Goal: Navigation & Orientation: Find specific page/section

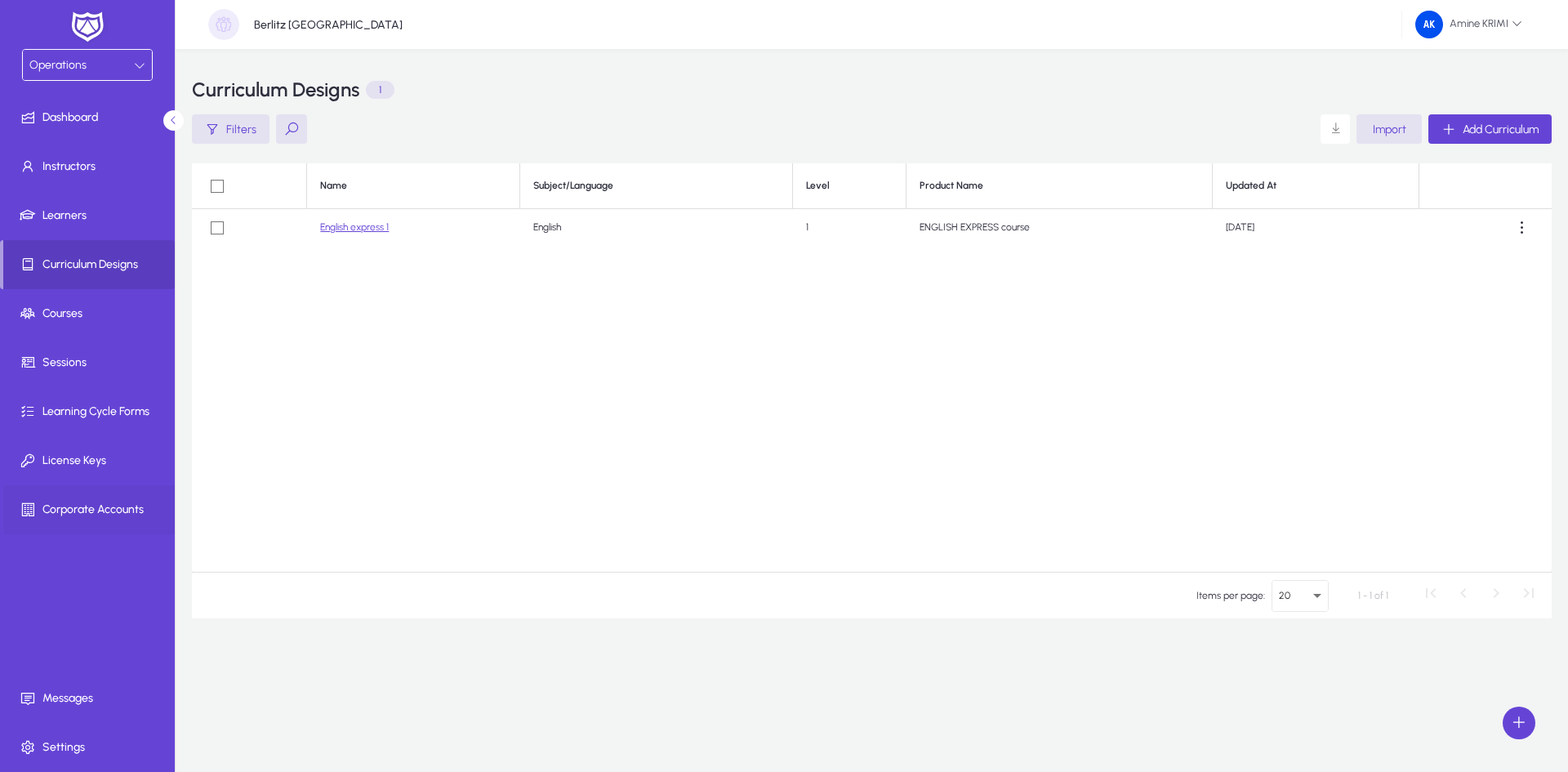
drag, startPoint x: 0, startPoint y: 0, endPoint x: 116, endPoint y: 519, distance: 531.8
click at [116, 519] on span at bounding box center [91, 510] width 175 height 40
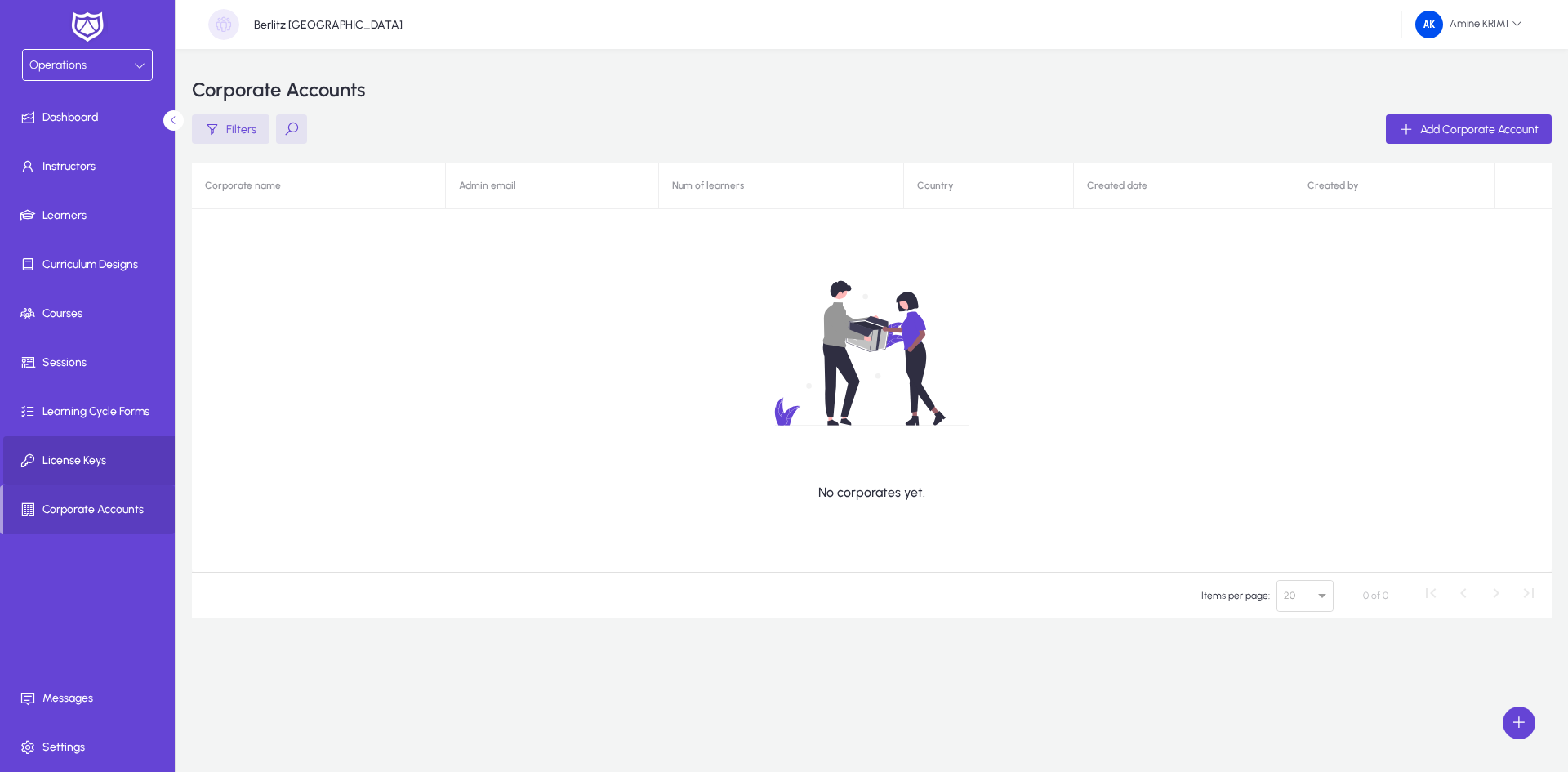
click at [114, 466] on span "License Keys" at bounding box center [91, 461] width 175 height 16
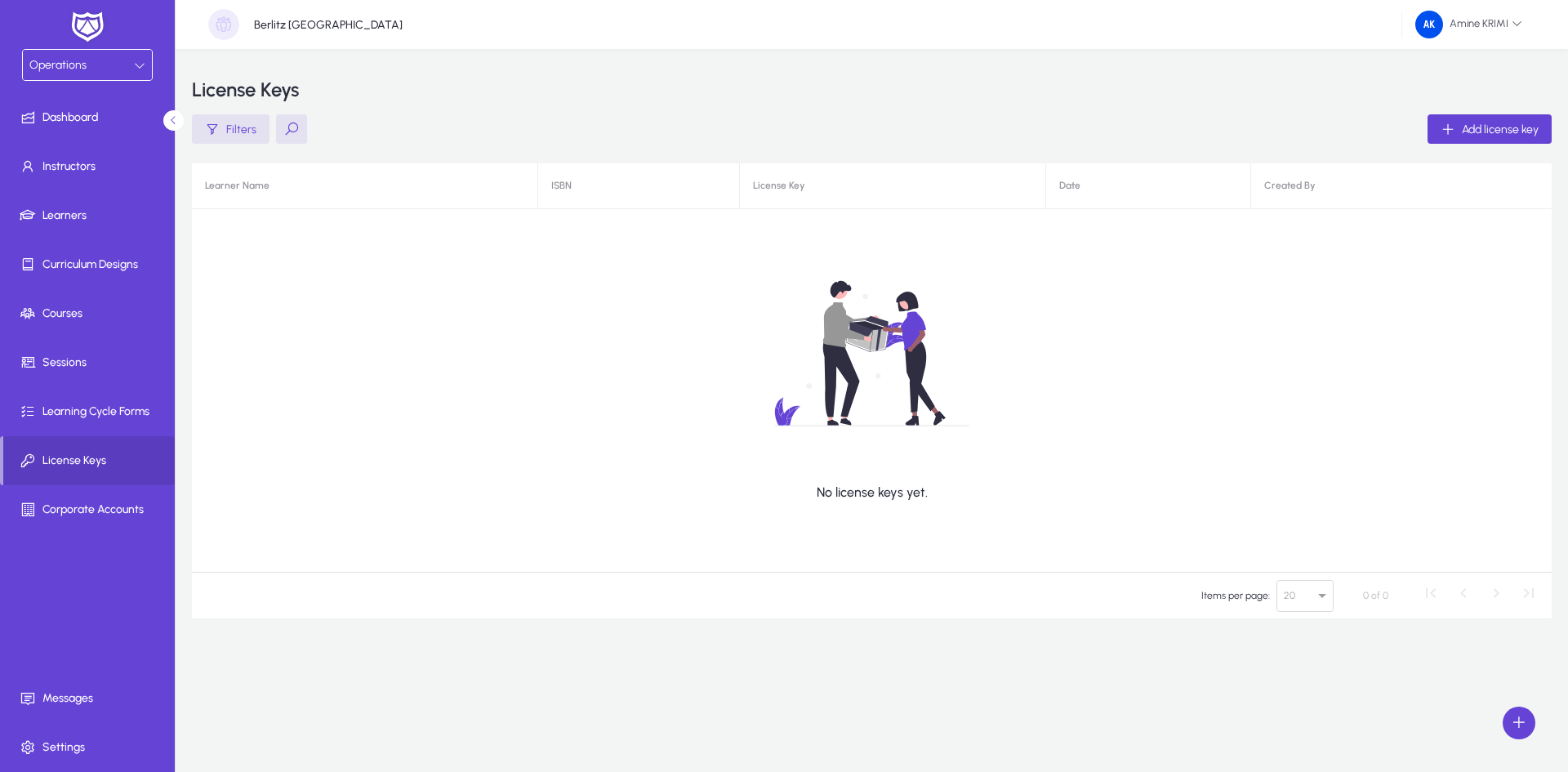
click at [114, 73] on div "Operations" at bounding box center [82, 65] width 105 height 21
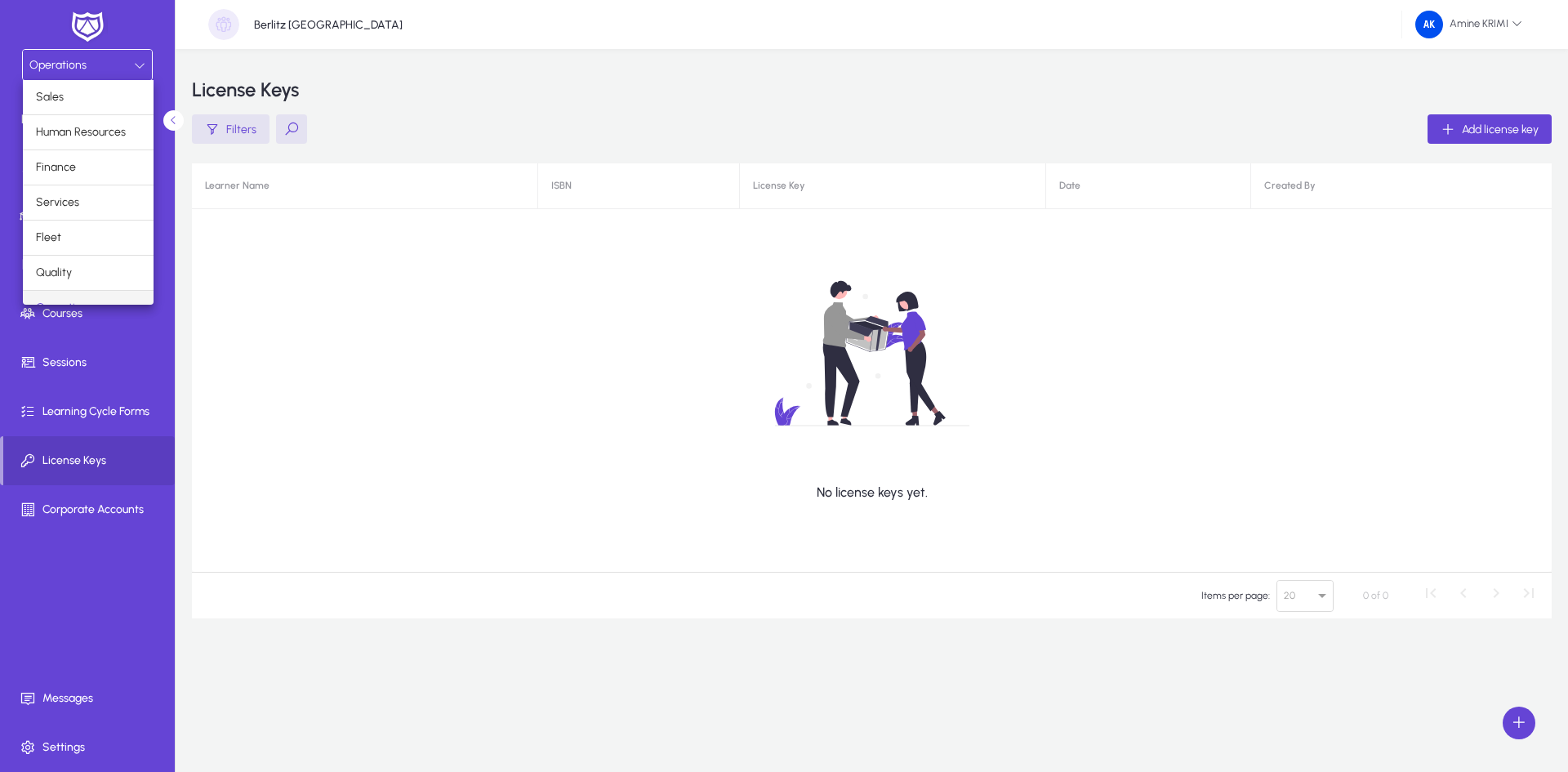
scroll to position [21, 0]
click at [114, 74] on div at bounding box center [784, 386] width 1568 height 772
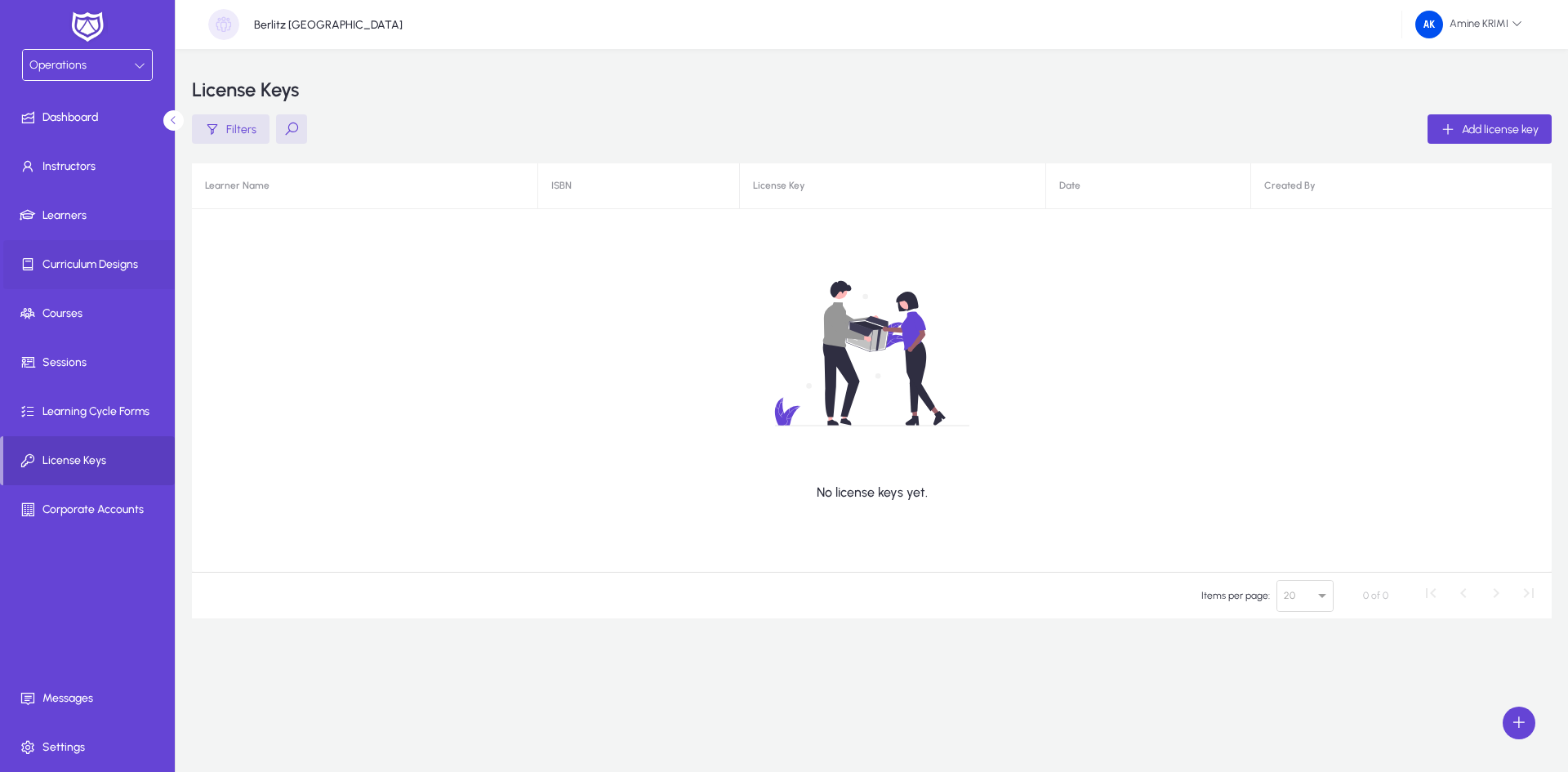
click at [132, 272] on span "Curriculum Designs" at bounding box center [91, 264] width 175 height 16
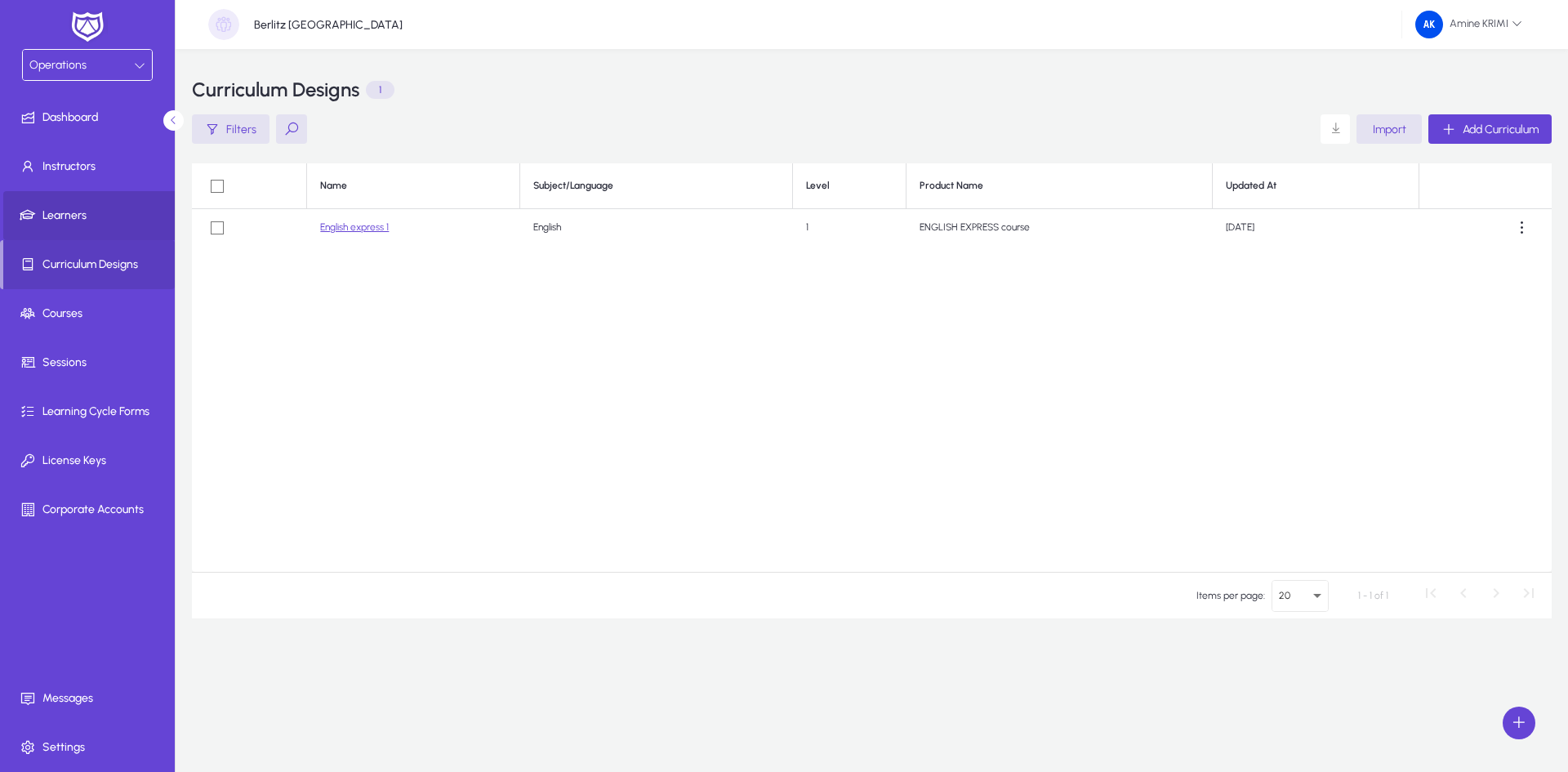
click at [130, 226] on span at bounding box center [91, 216] width 175 height 40
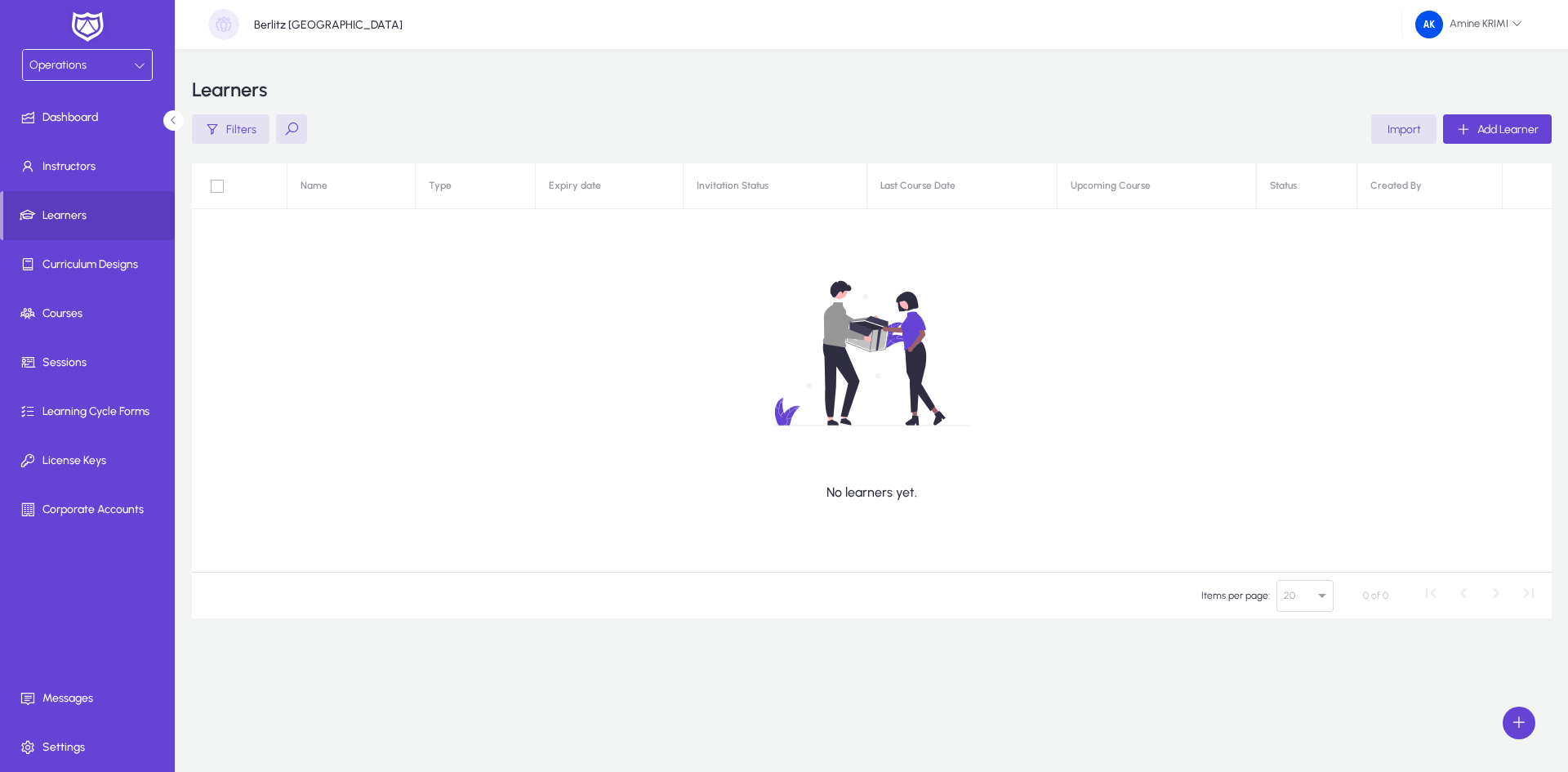
click at [113, 76] on div "Operations" at bounding box center [87, 64] width 129 height 30
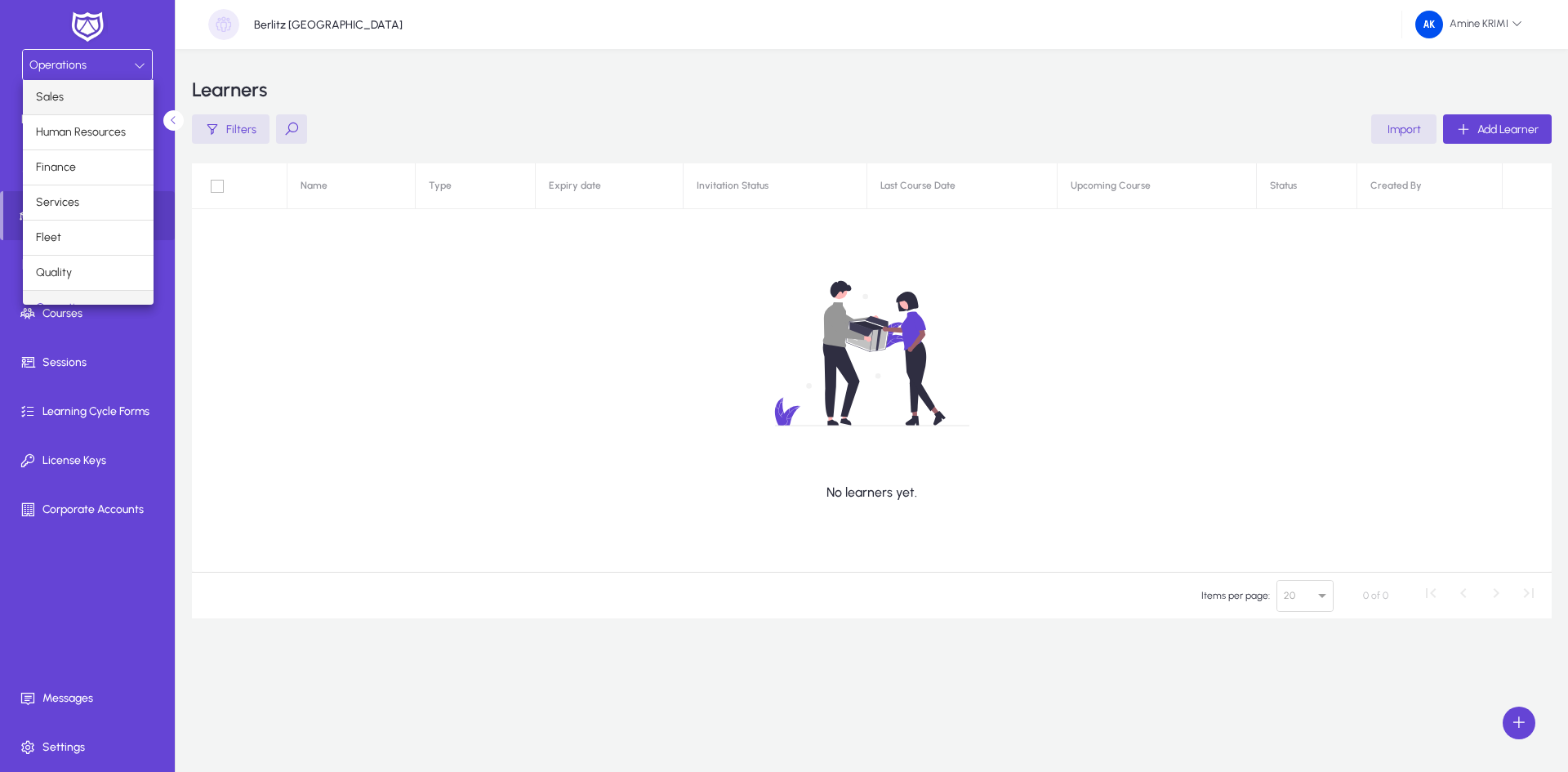
click at [113, 103] on mat-option "Sales" at bounding box center [88, 97] width 131 height 35
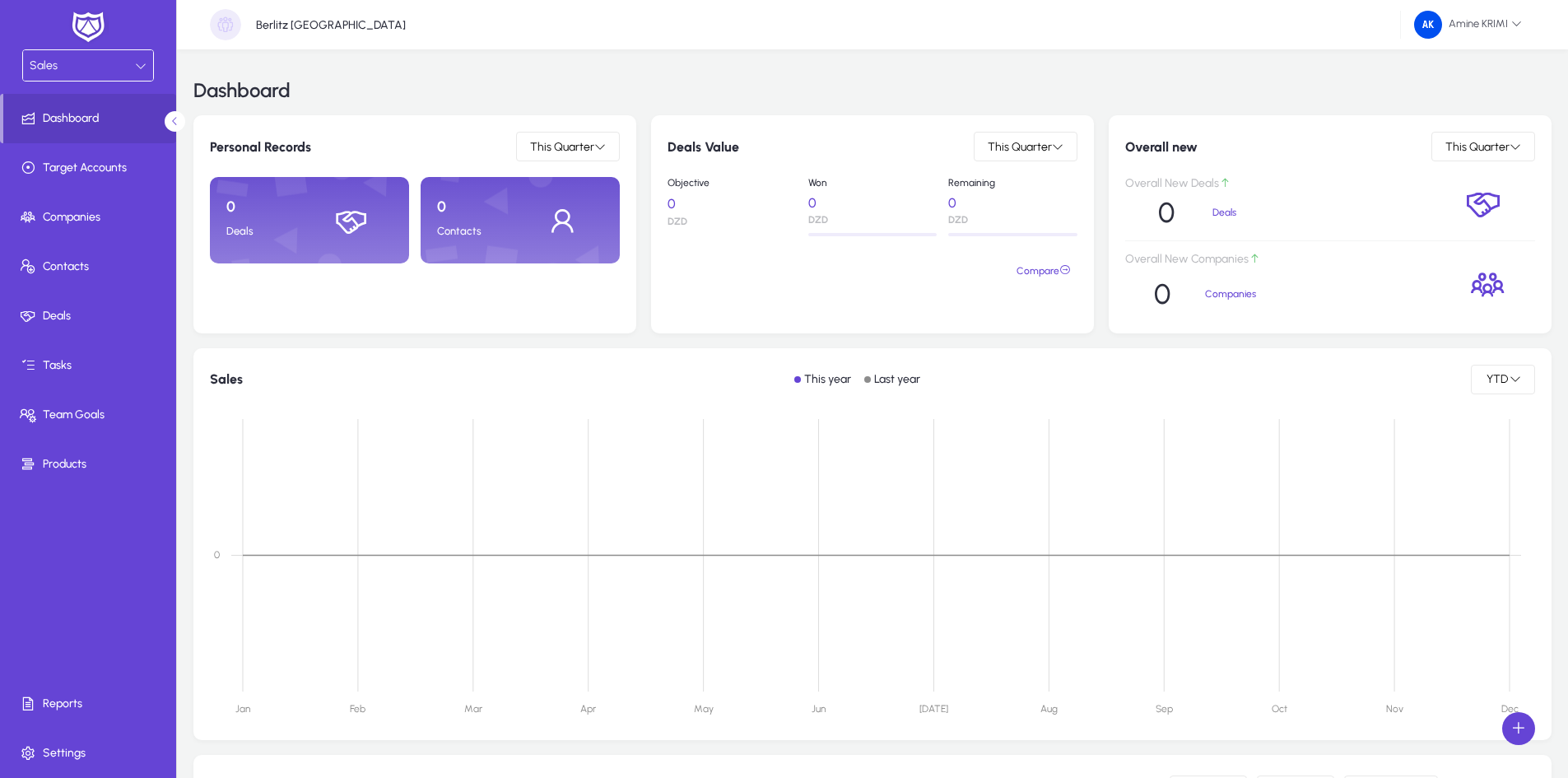
click at [93, 67] on div "Sales" at bounding box center [82, 66] width 105 height 22
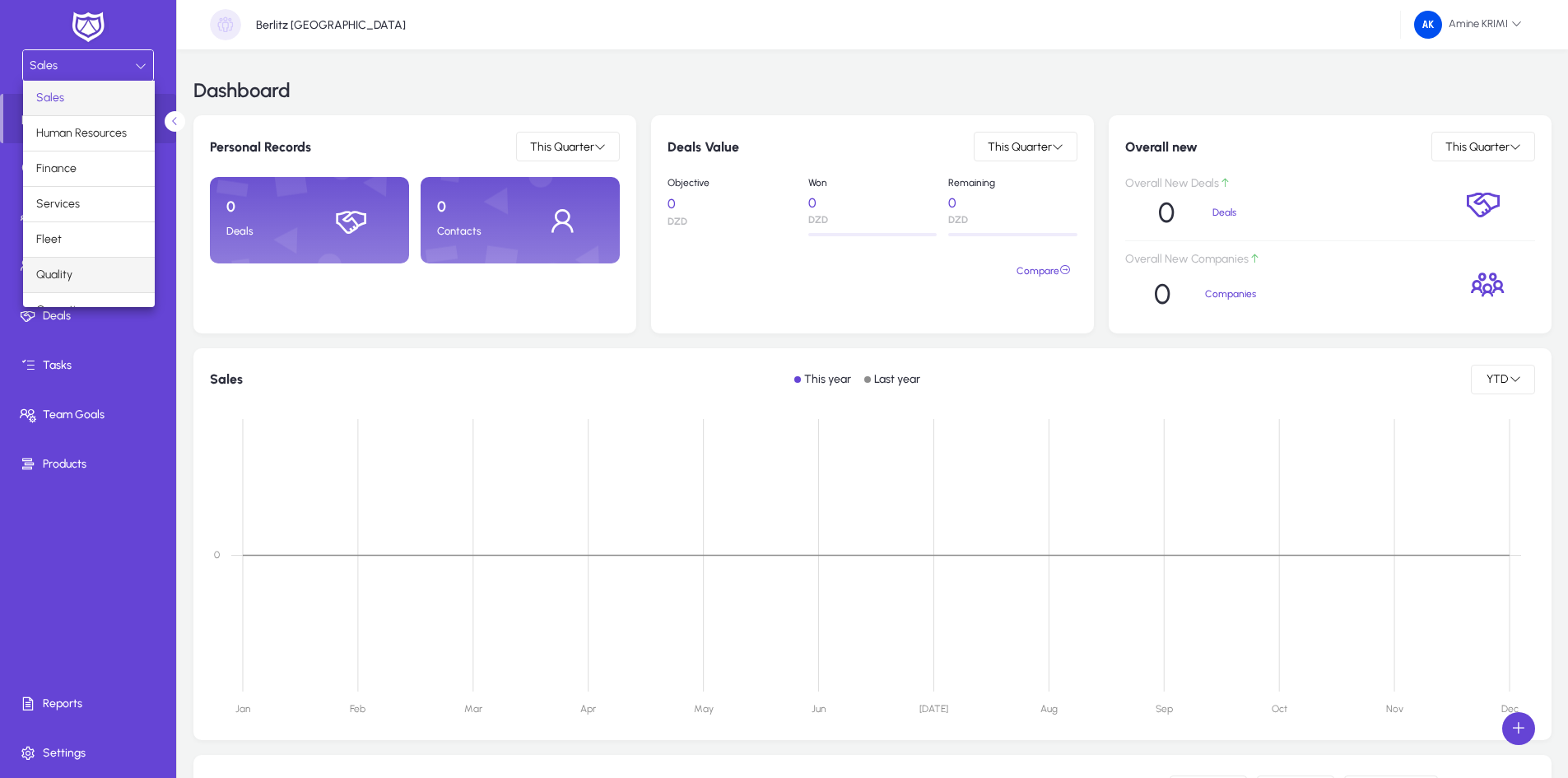
scroll to position [56, 0]
click at [102, 259] on mat-option "Operations" at bounding box center [89, 255] width 132 height 35
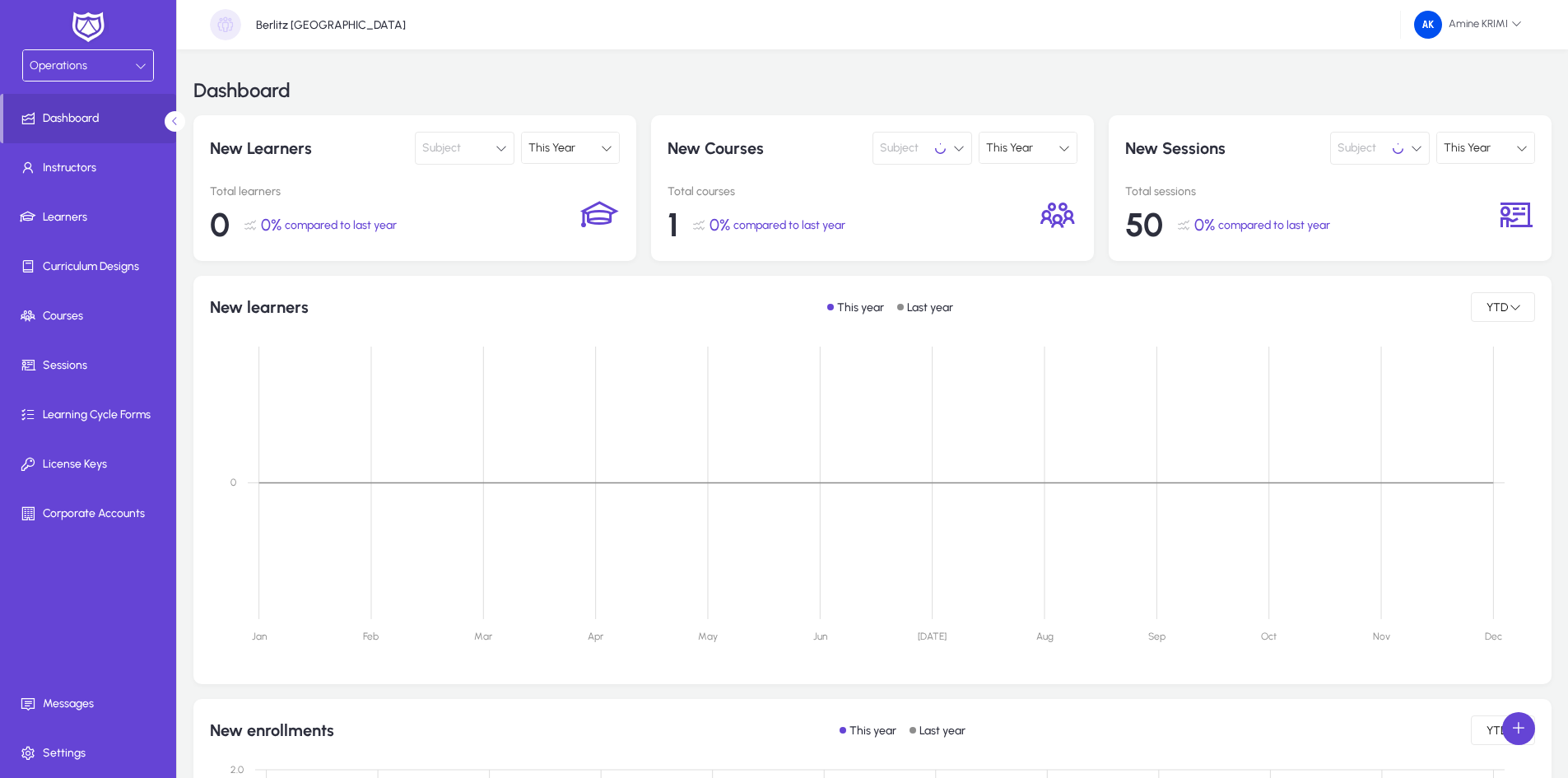
click at [139, 74] on div at bounding box center [141, 66] width 12 height 20
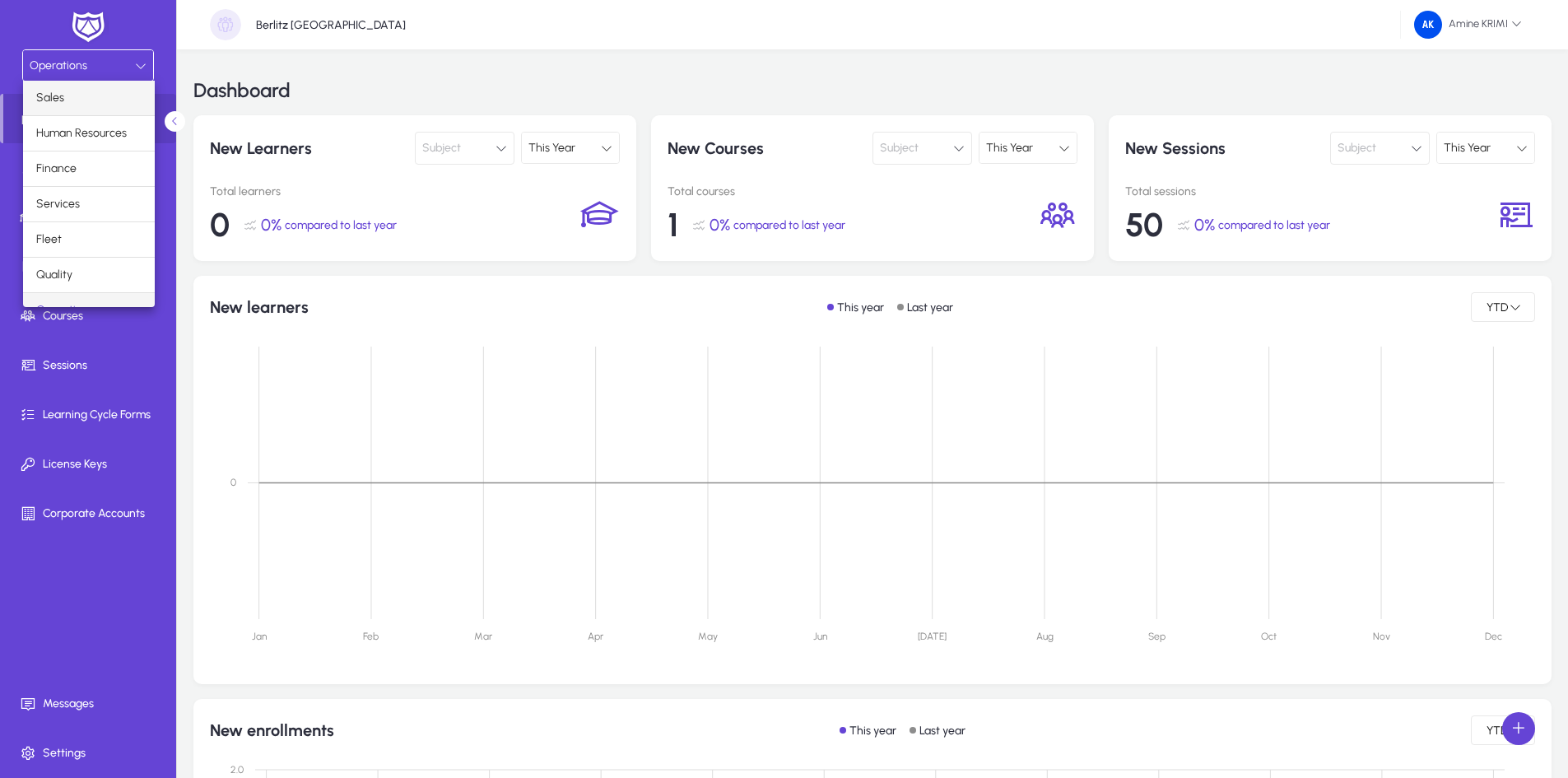
click at [107, 105] on mat-option "Sales" at bounding box center [89, 98] width 132 height 35
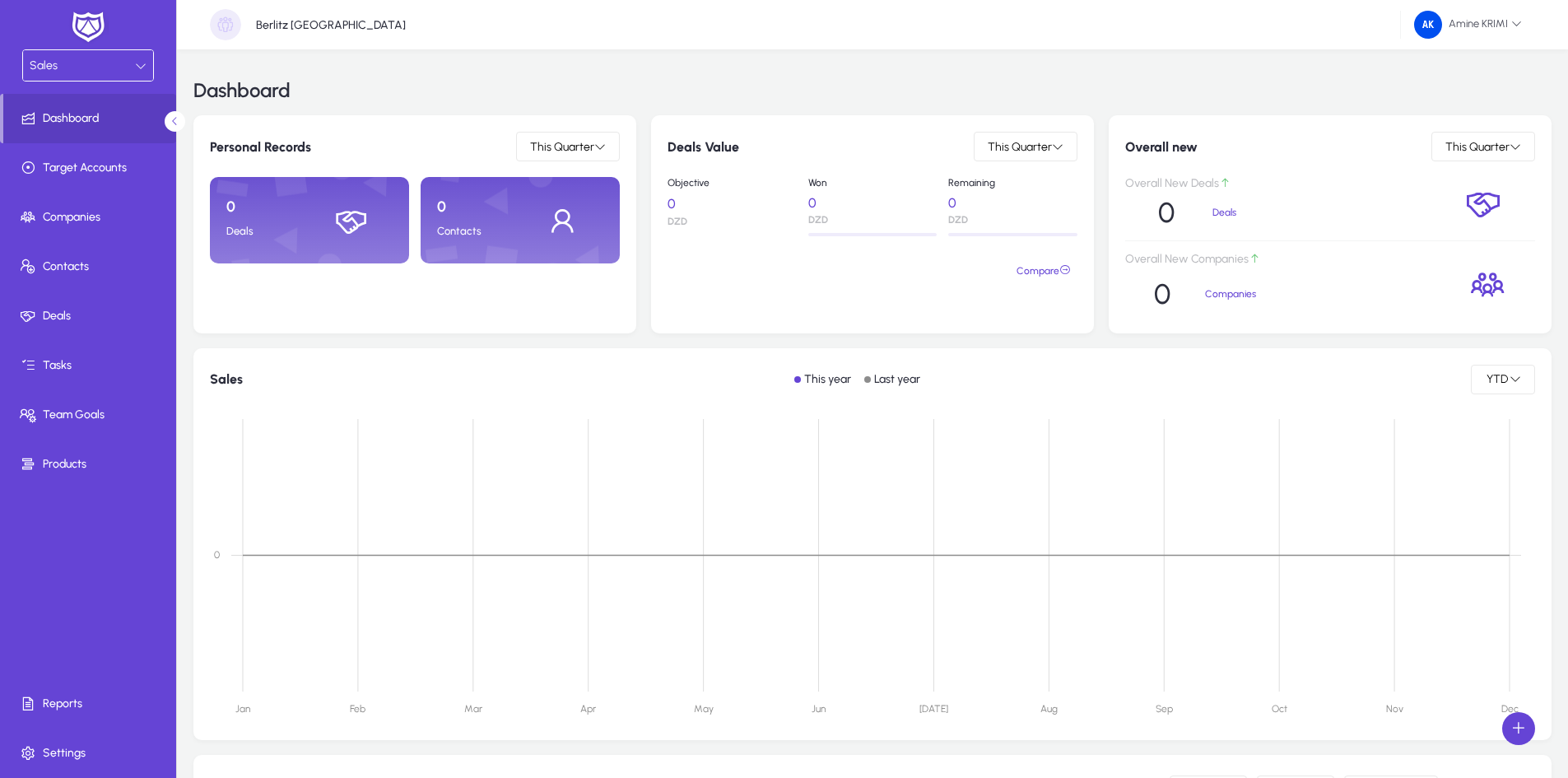
click at [122, 61] on div "Sales" at bounding box center [82, 66] width 105 height 22
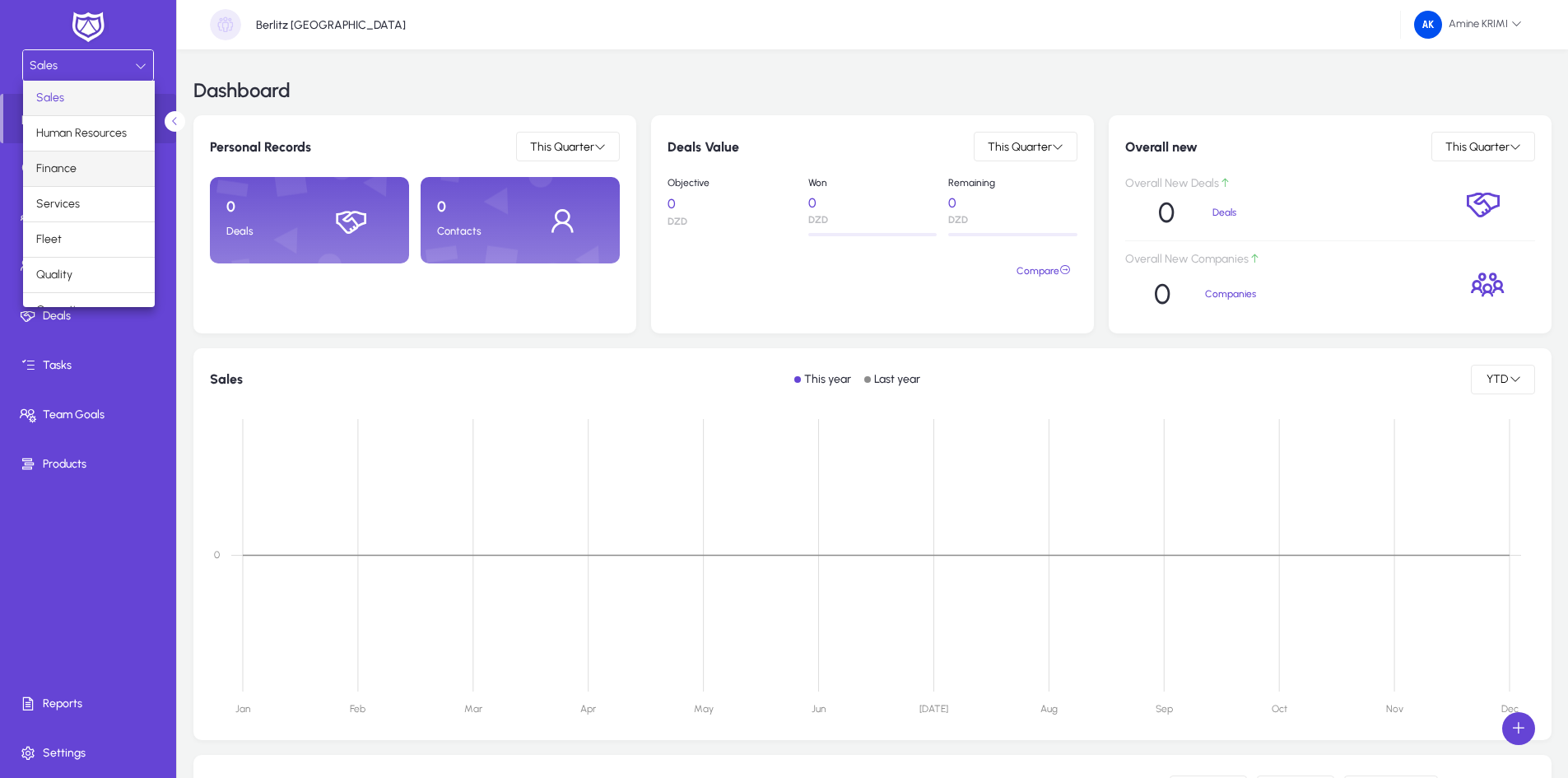
click at [99, 169] on mat-option "Finance" at bounding box center [89, 169] width 132 height 35
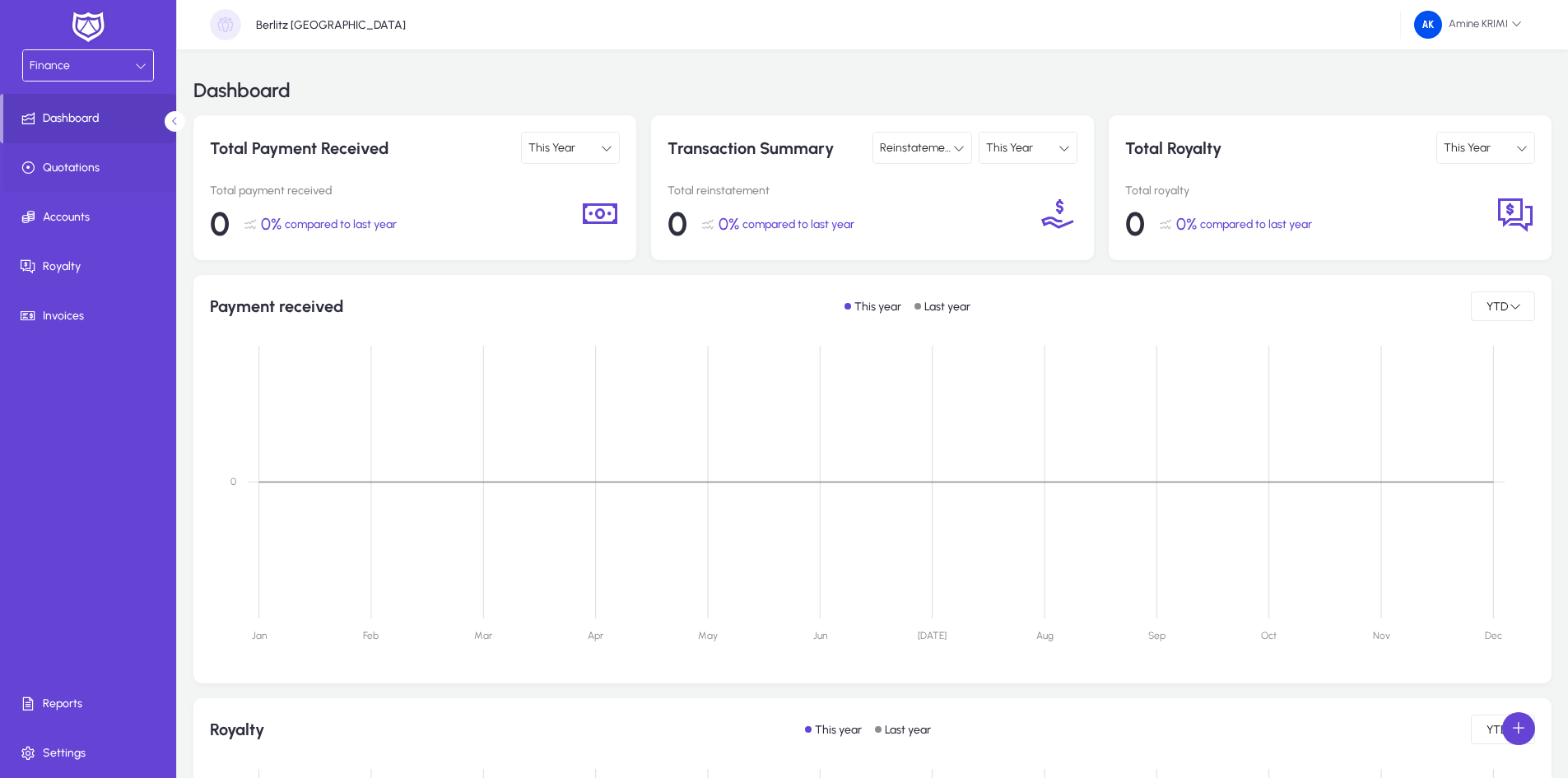
click at [129, 177] on span at bounding box center [91, 168] width 176 height 40
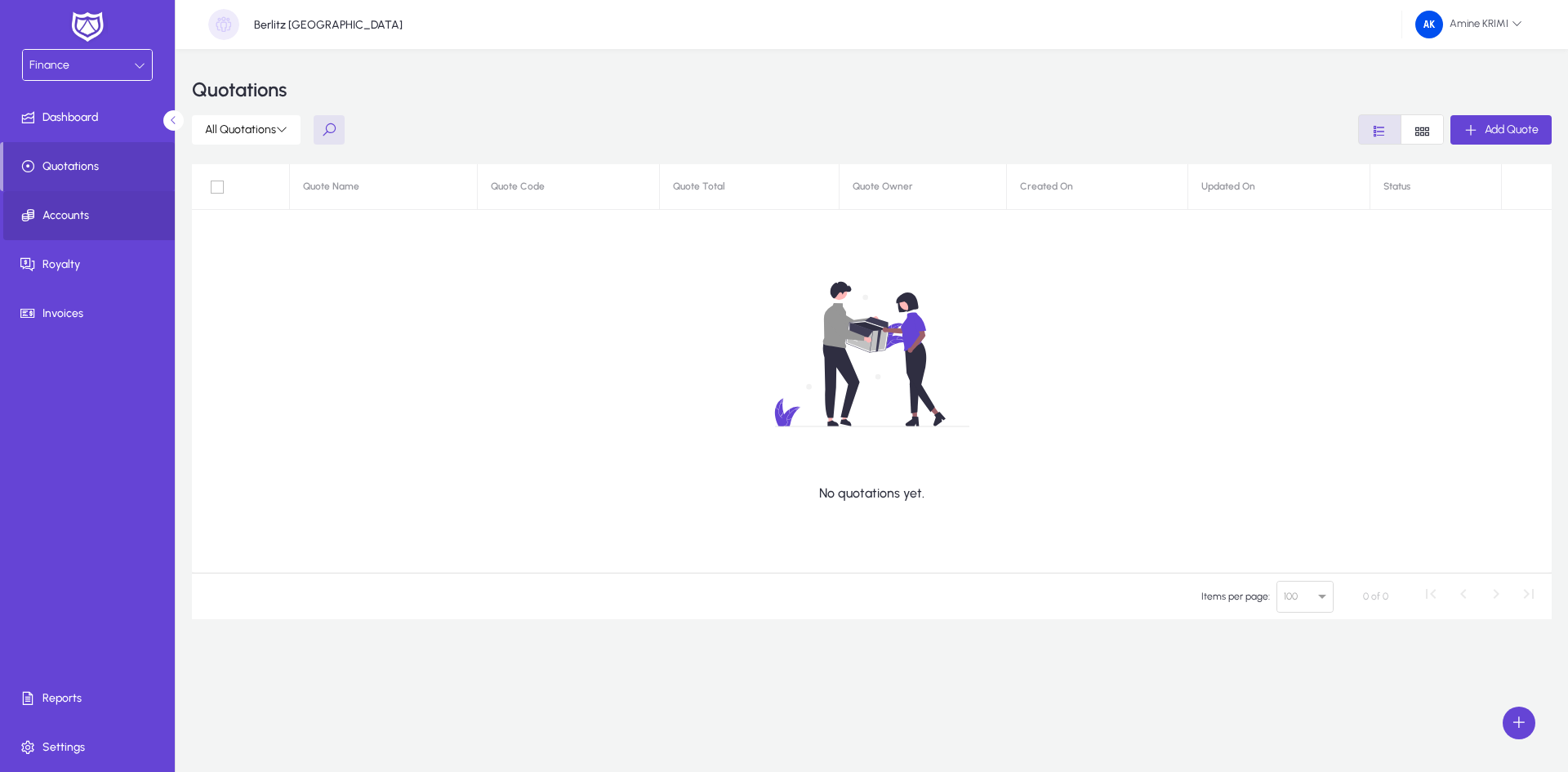
click at [123, 219] on span "Accounts" at bounding box center [91, 216] width 175 height 16
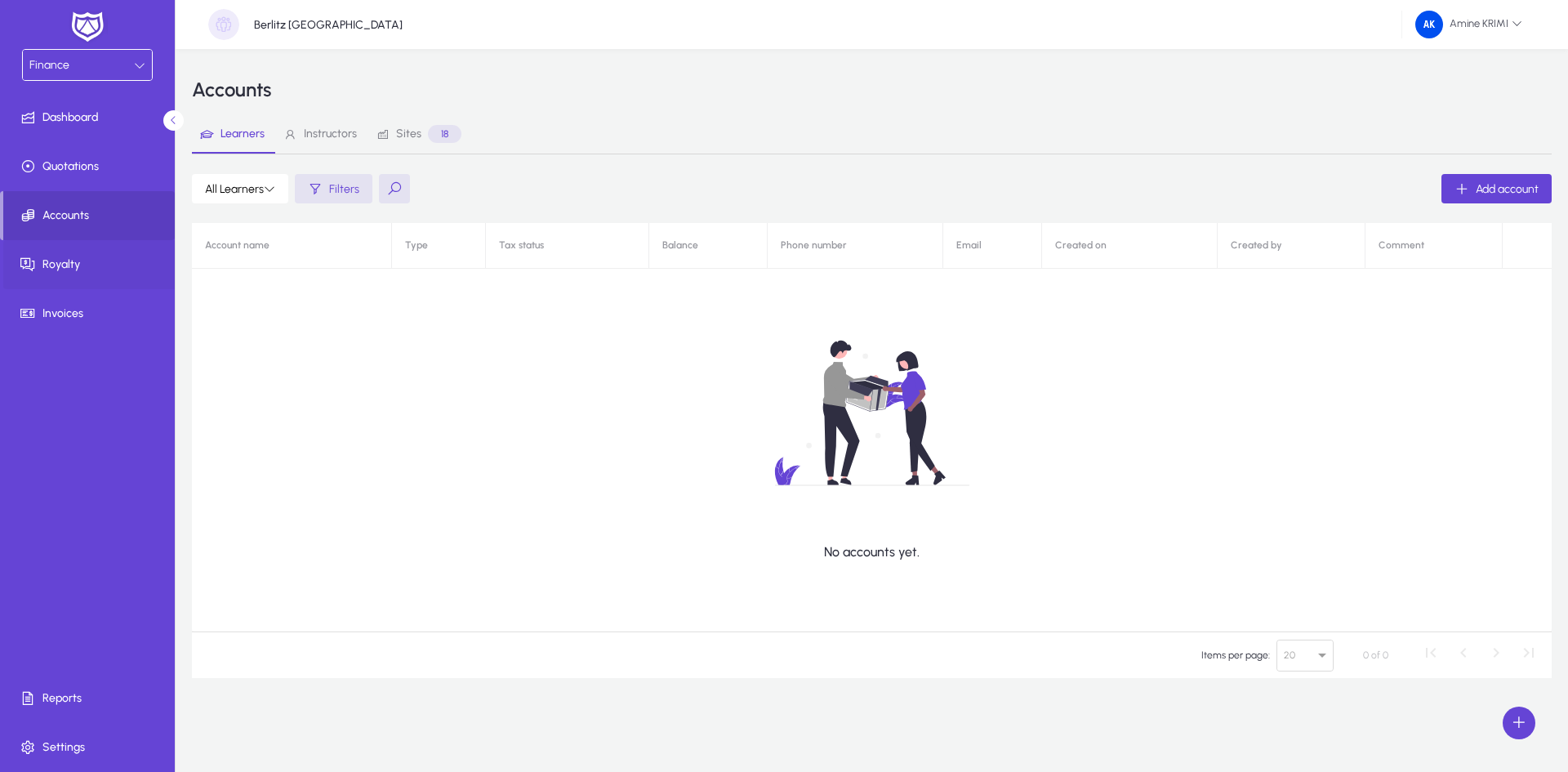
click at [138, 265] on span "Royalty" at bounding box center [91, 264] width 175 height 16
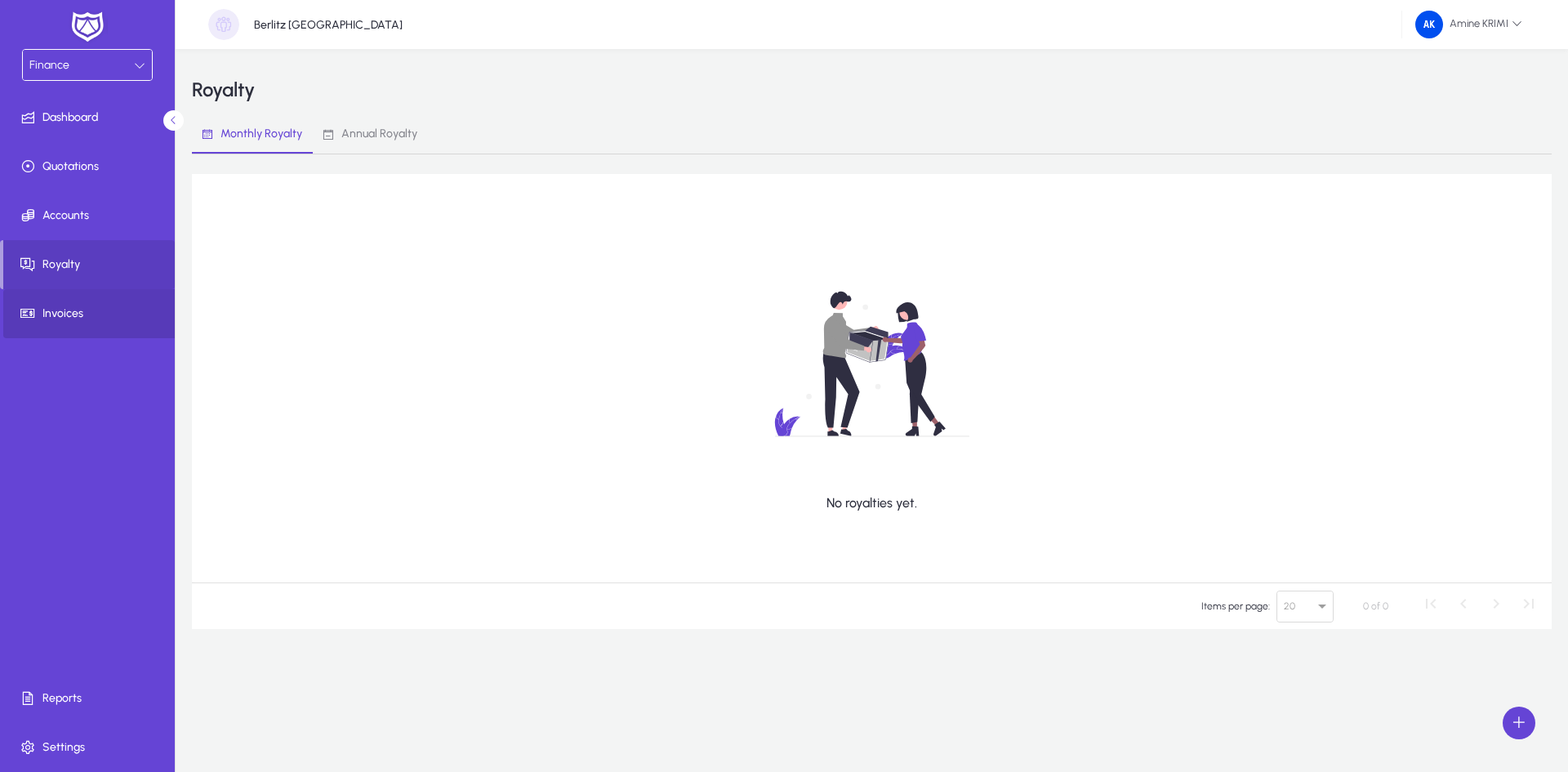
click at [123, 298] on span at bounding box center [91, 314] width 175 height 40
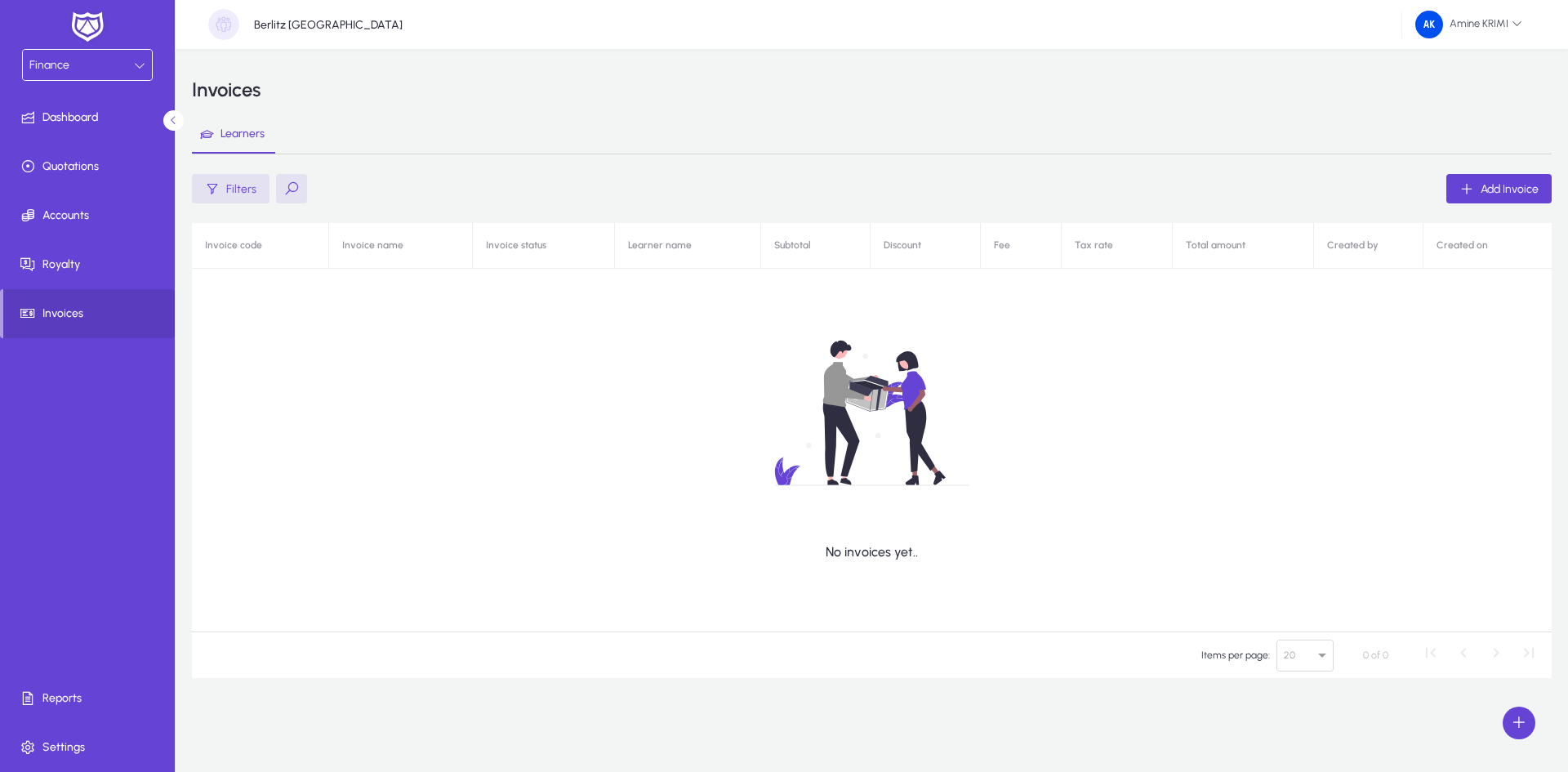
click at [111, 64] on div "Finance" at bounding box center [82, 65] width 105 height 21
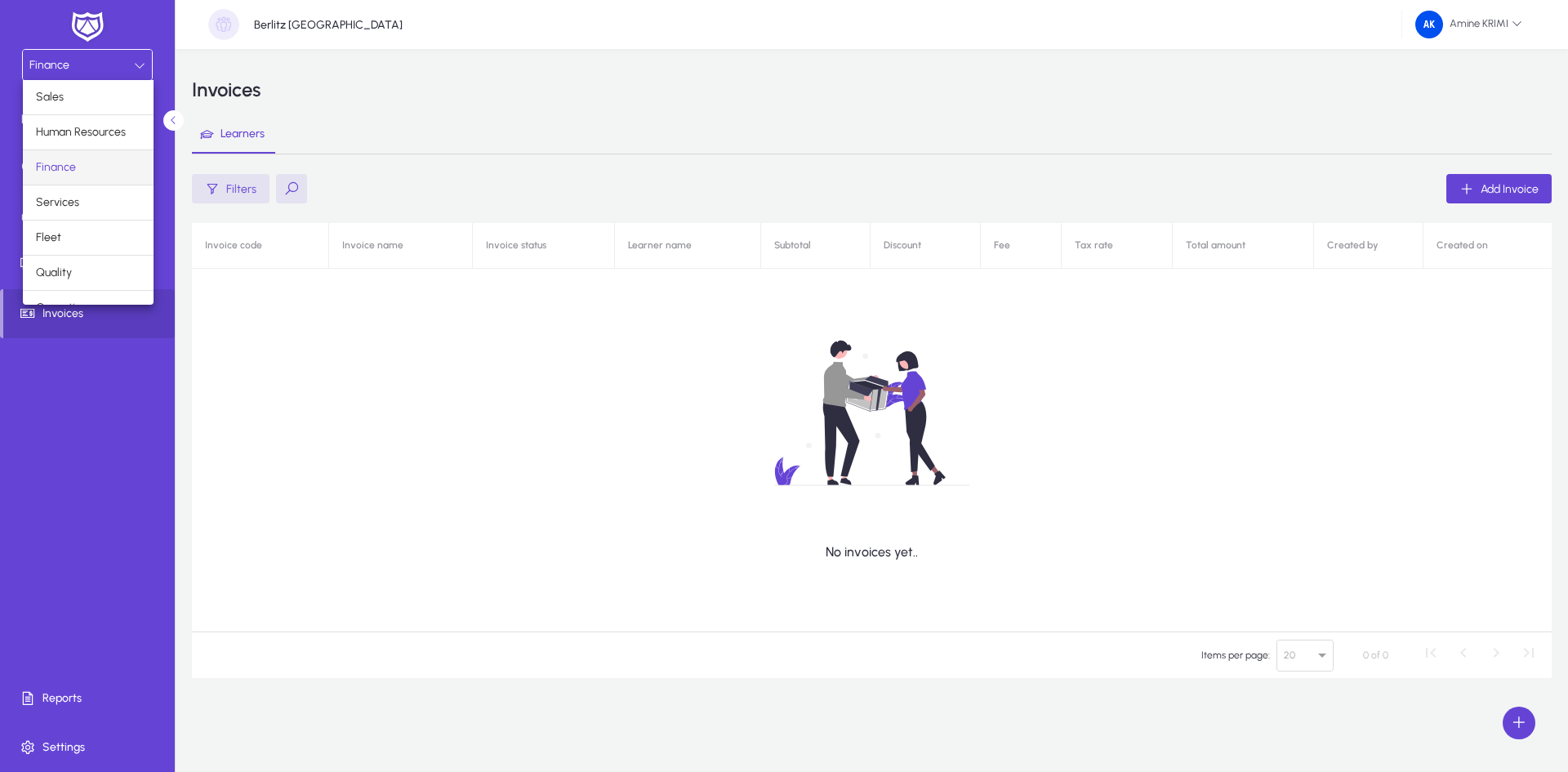
click at [162, 58] on div at bounding box center [784, 386] width 1568 height 772
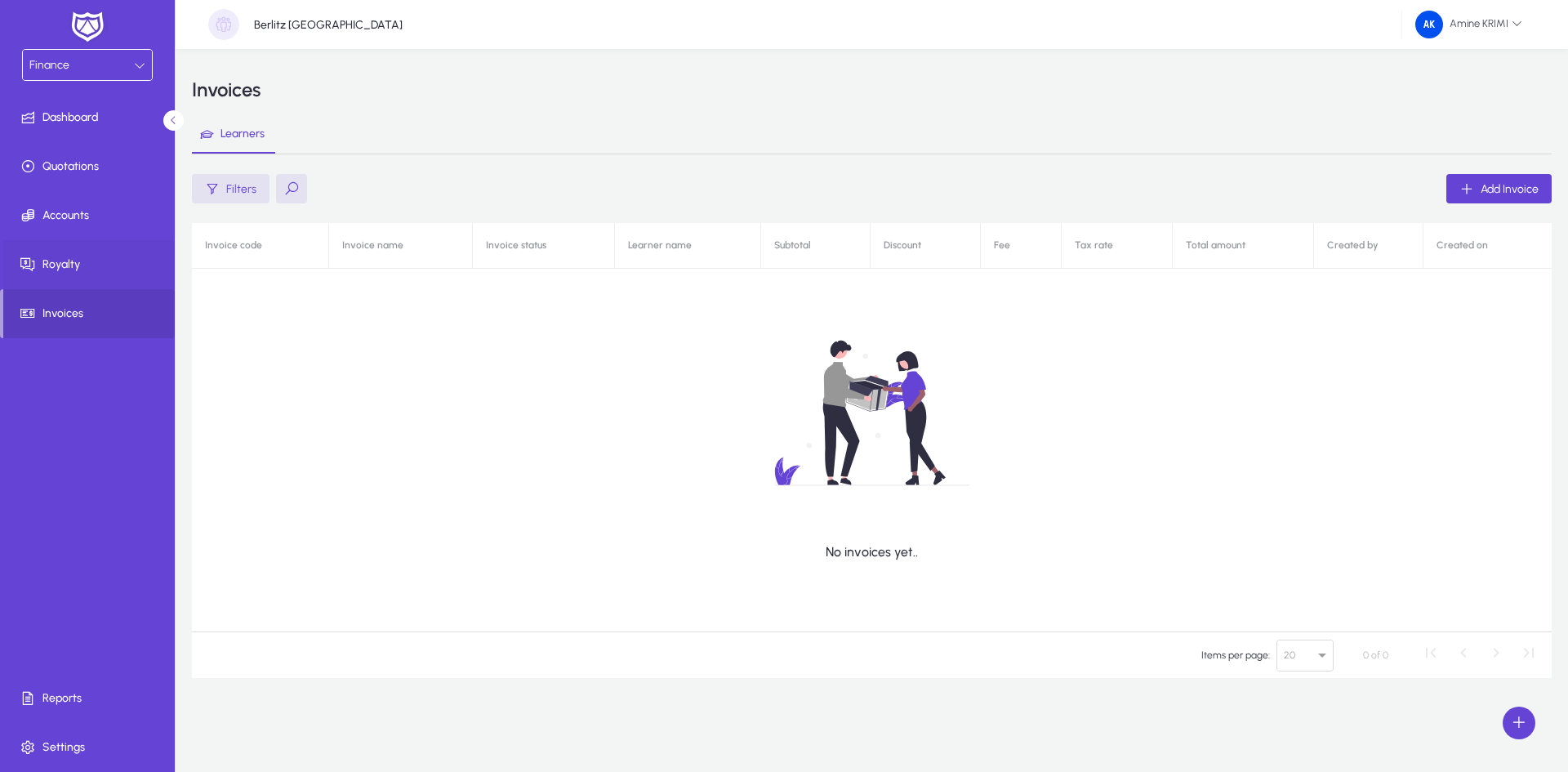
click at [49, 262] on span "Royalty" at bounding box center [91, 264] width 175 height 16
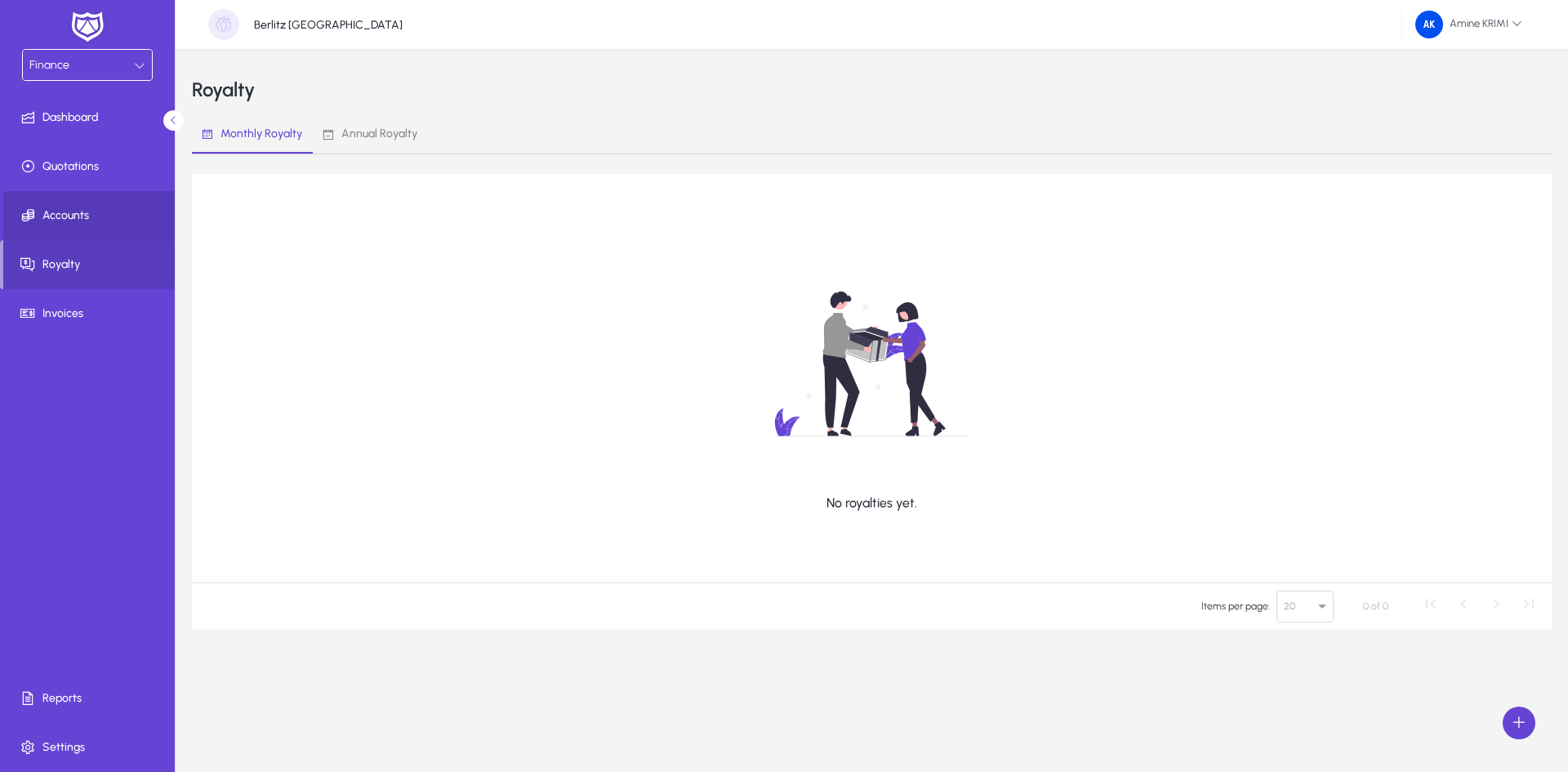
click at [71, 227] on span at bounding box center [91, 216] width 175 height 40
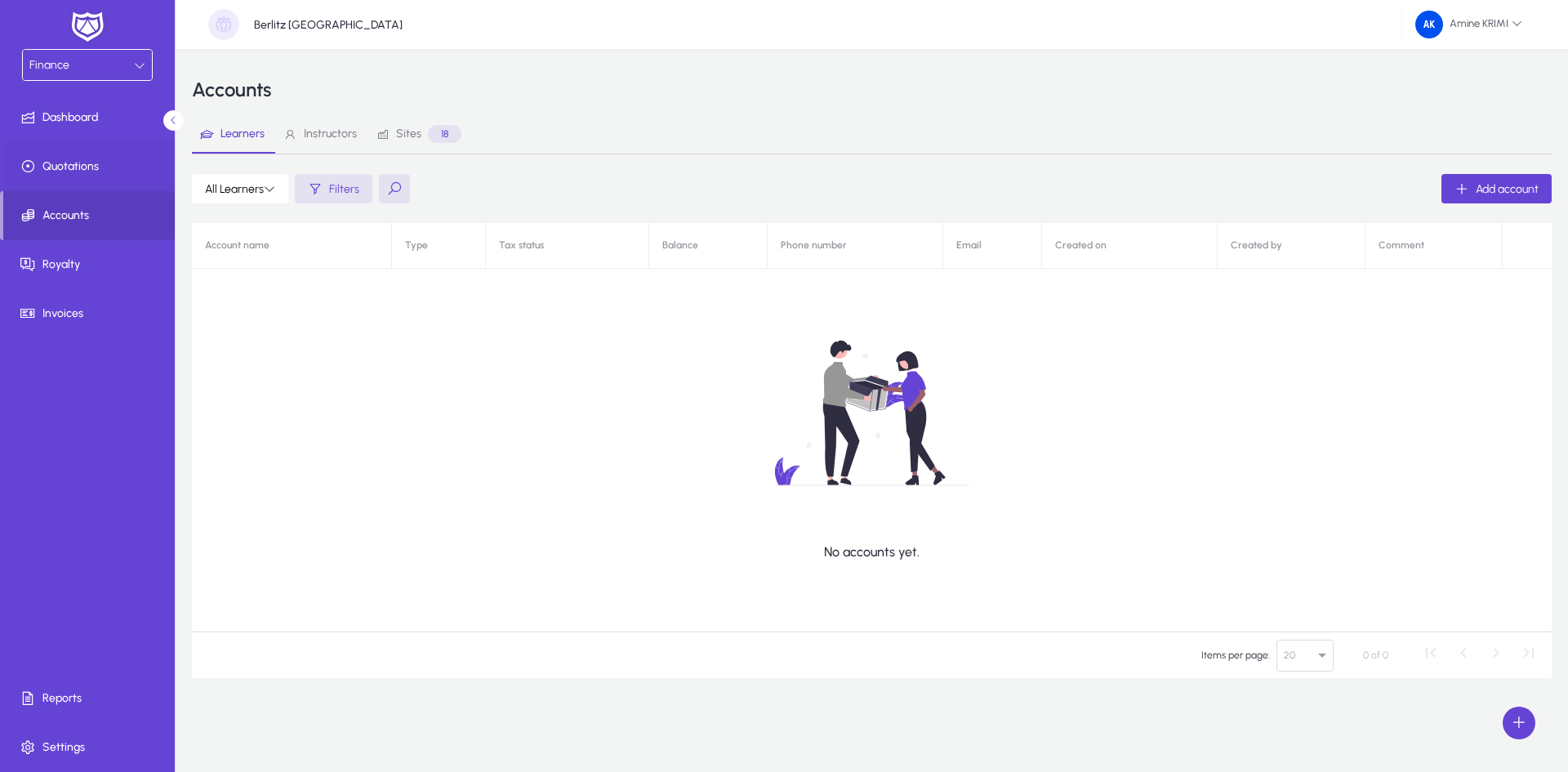
click at [128, 173] on span "Quotations" at bounding box center [91, 166] width 175 height 16
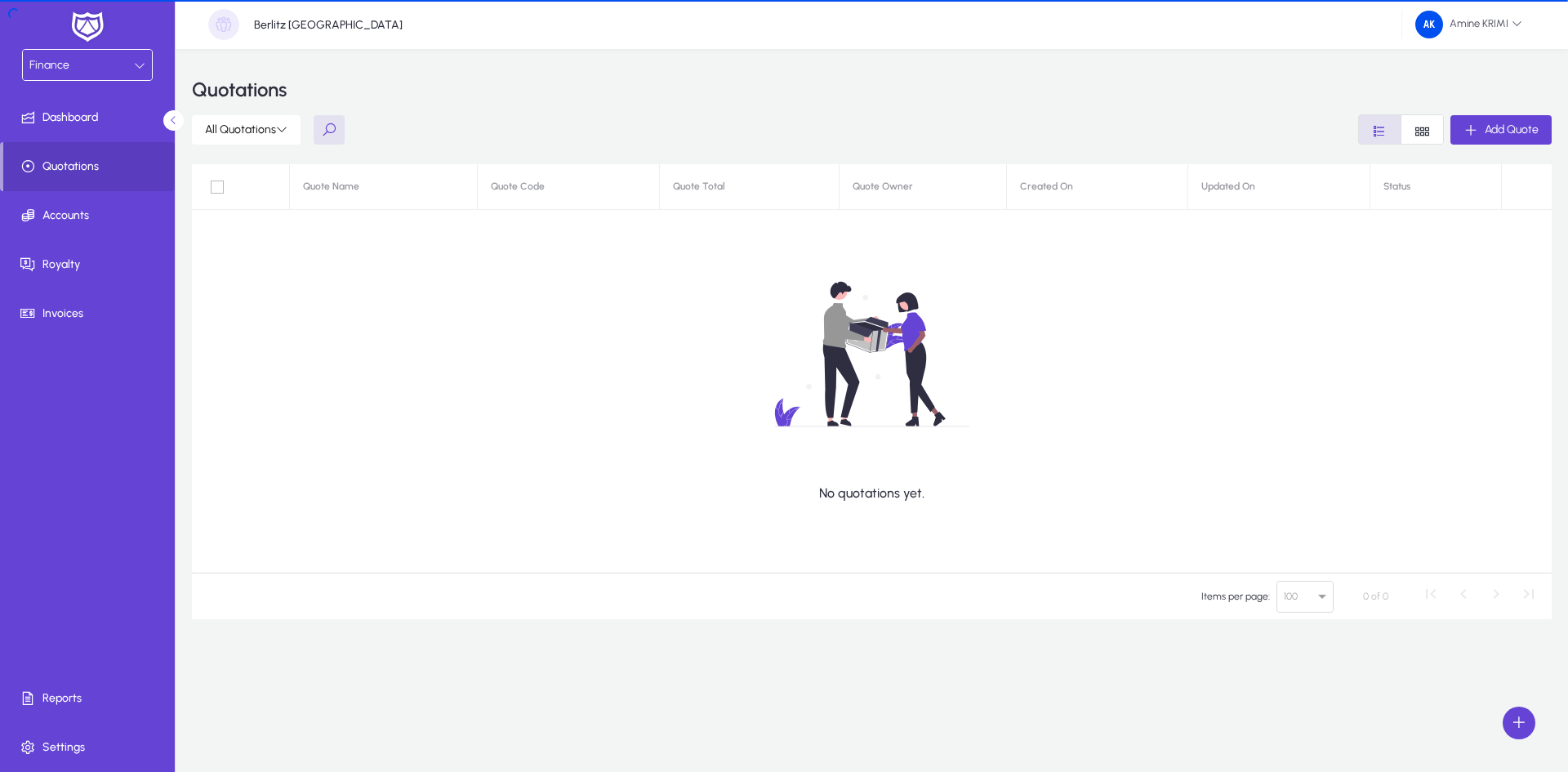
click at [125, 77] on div "Finance" at bounding box center [87, 64] width 129 height 30
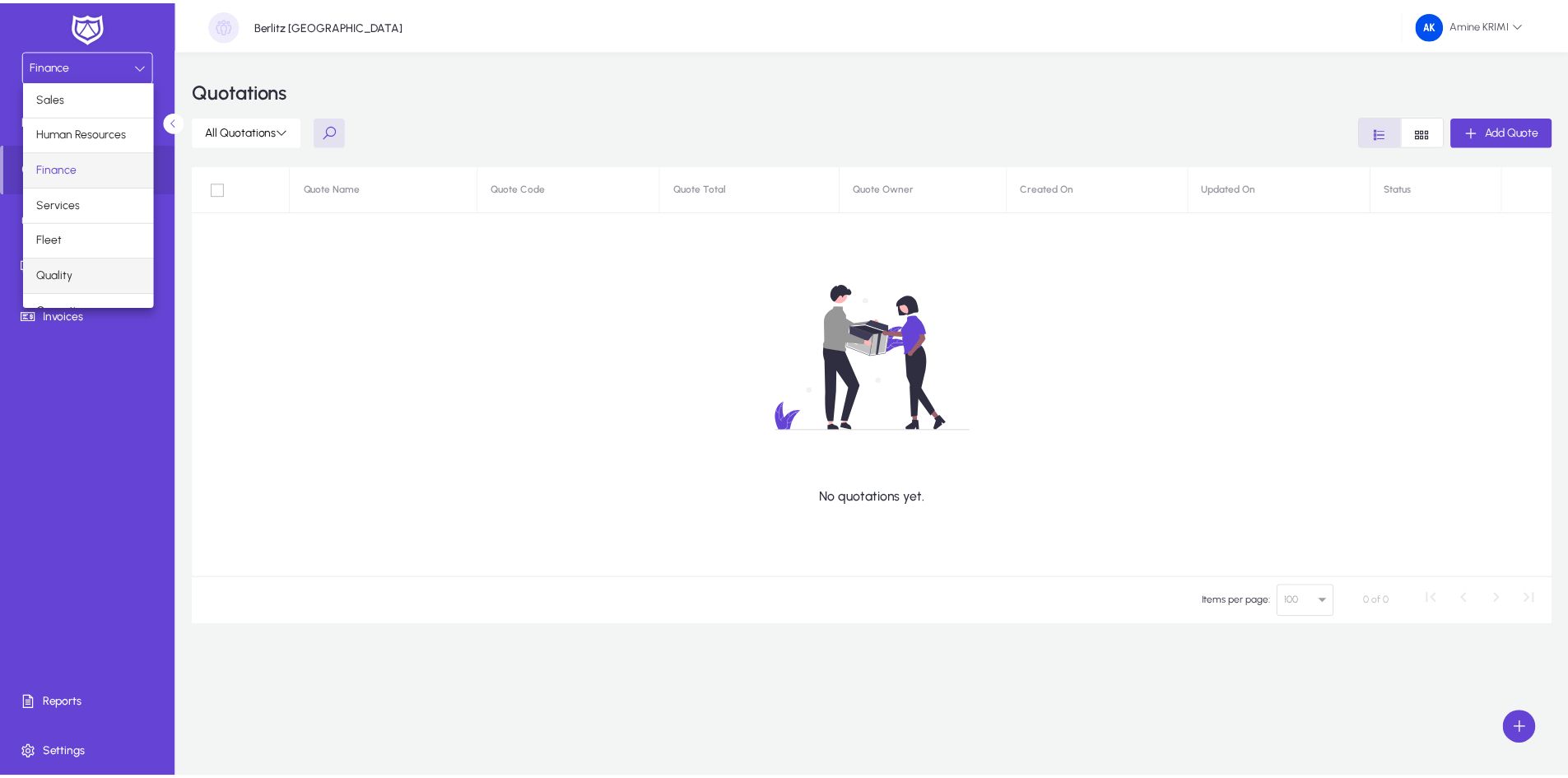
scroll to position [56, 0]
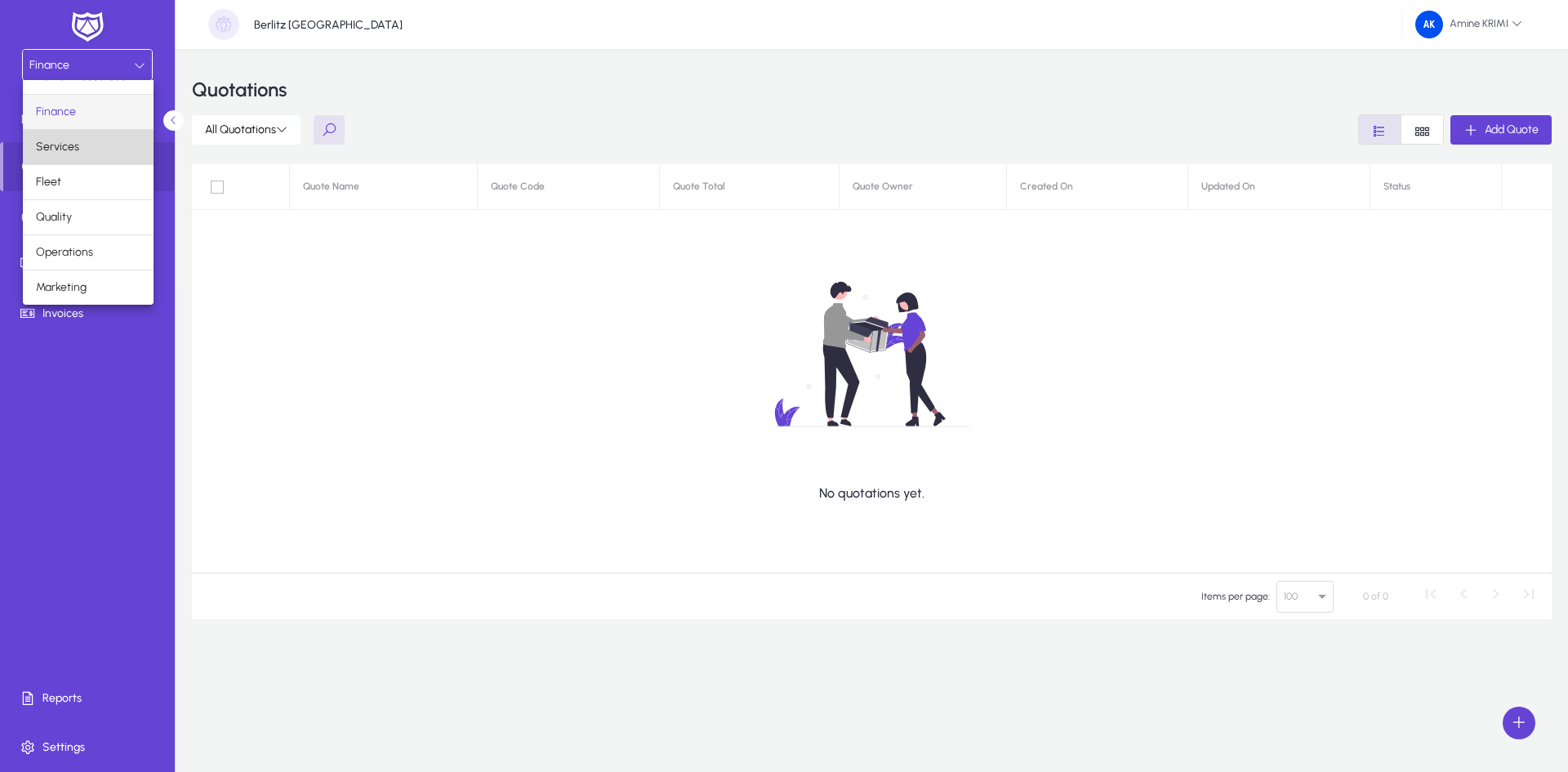
click at [114, 150] on mat-option "Services" at bounding box center [88, 147] width 131 height 35
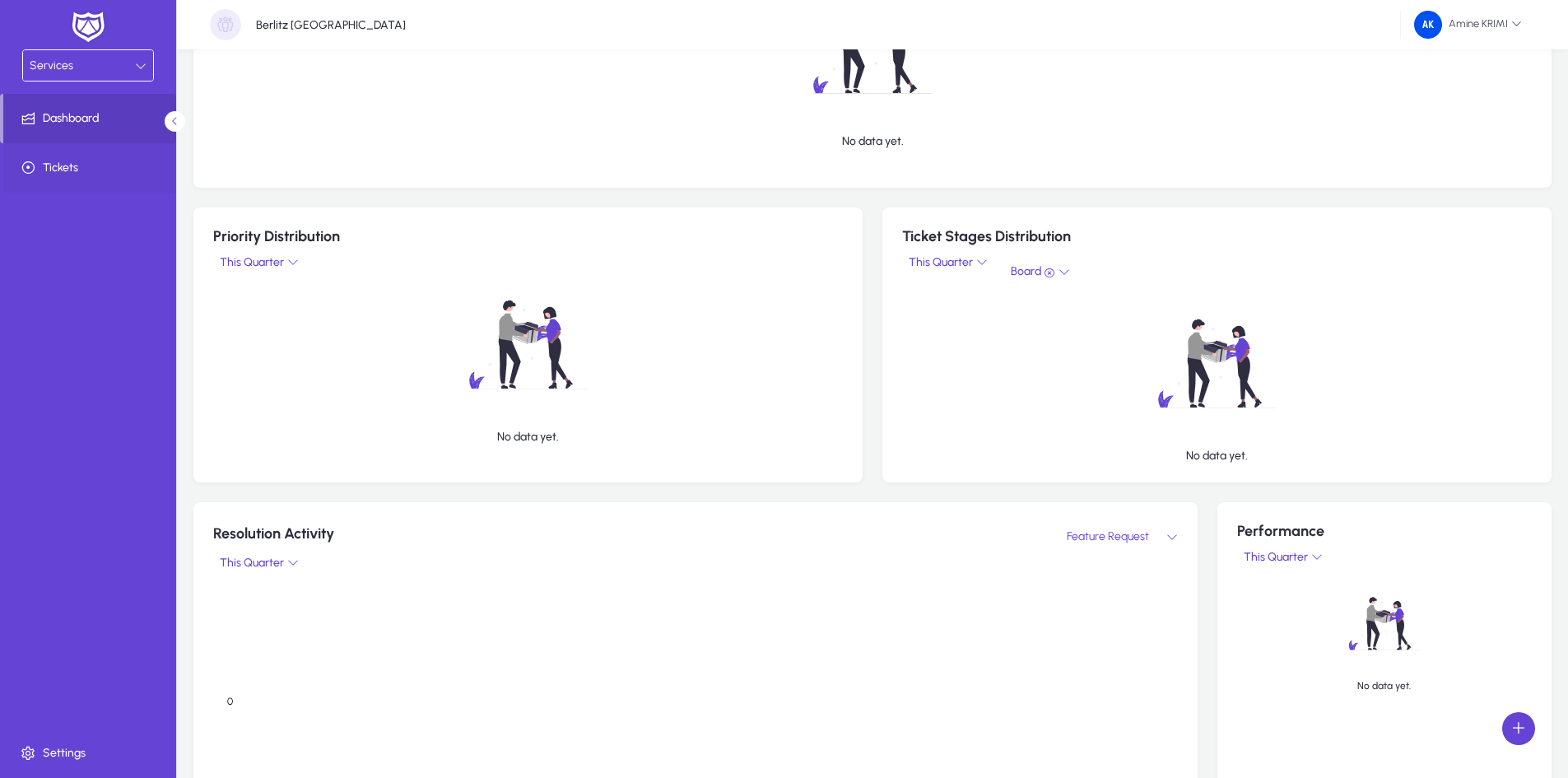
scroll to position [576, 0]
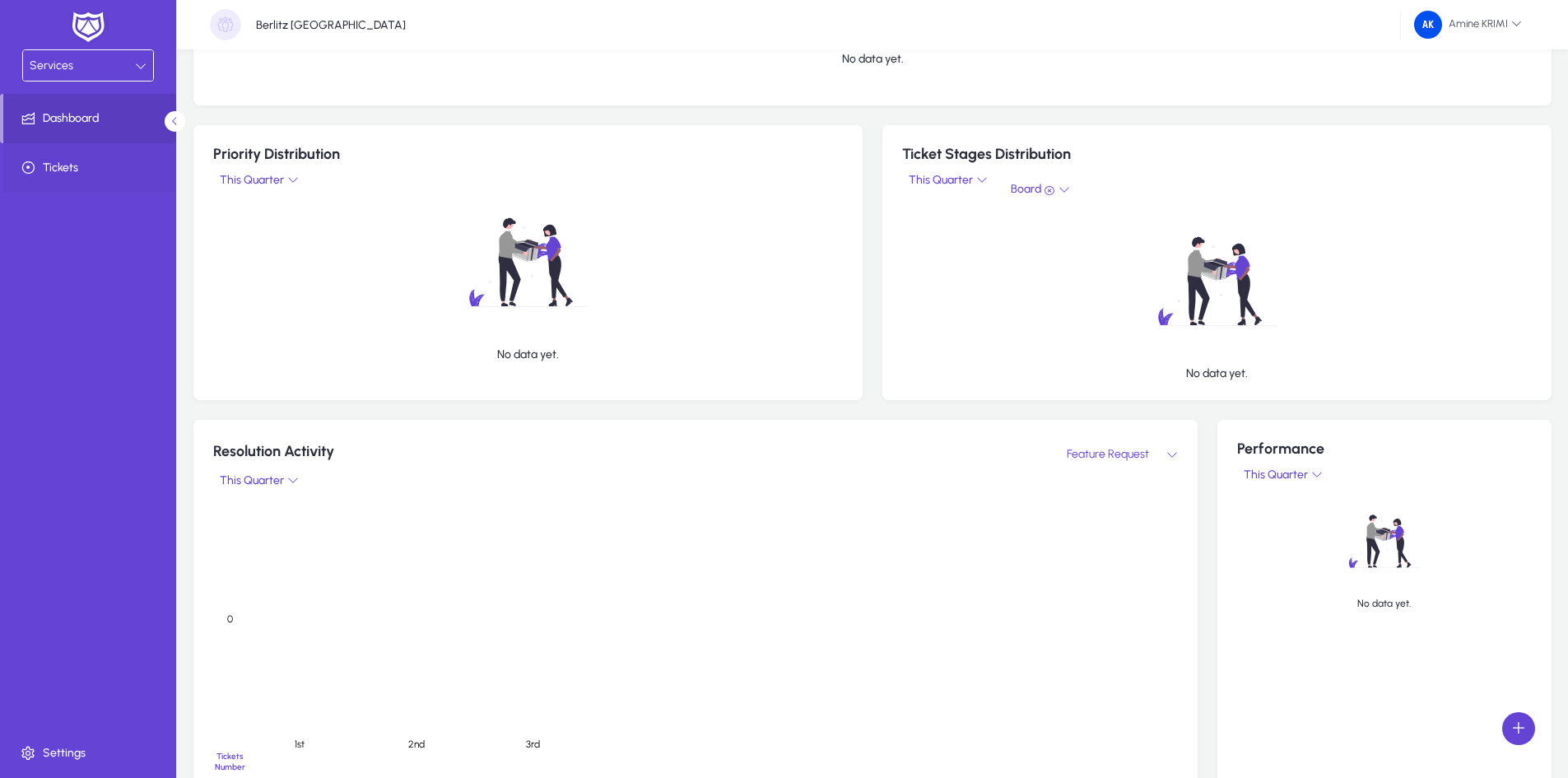
click at [119, 164] on span "Tickets" at bounding box center [91, 168] width 176 height 17
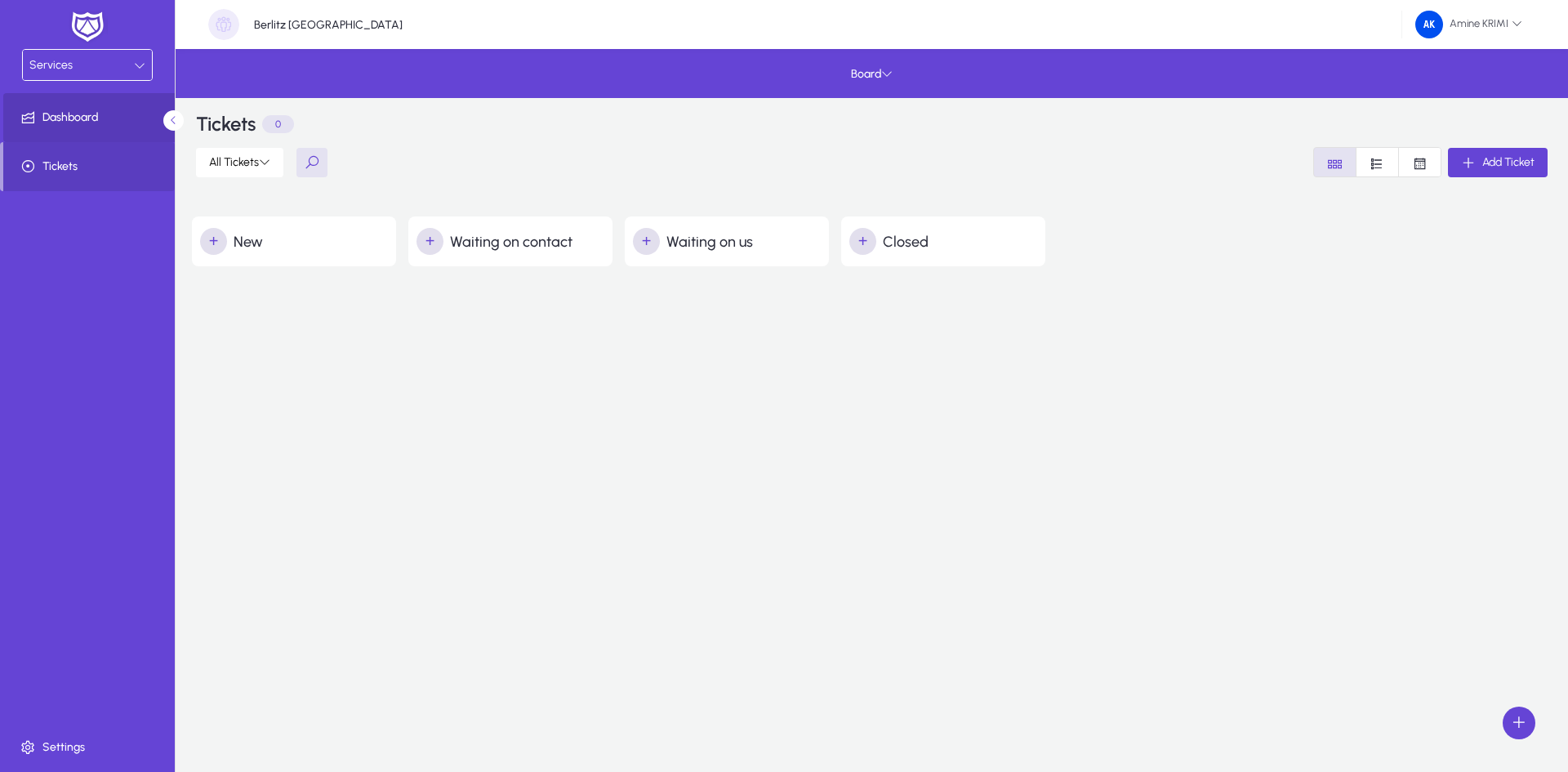
click at [99, 114] on span "Dashboard" at bounding box center [91, 118] width 175 height 16
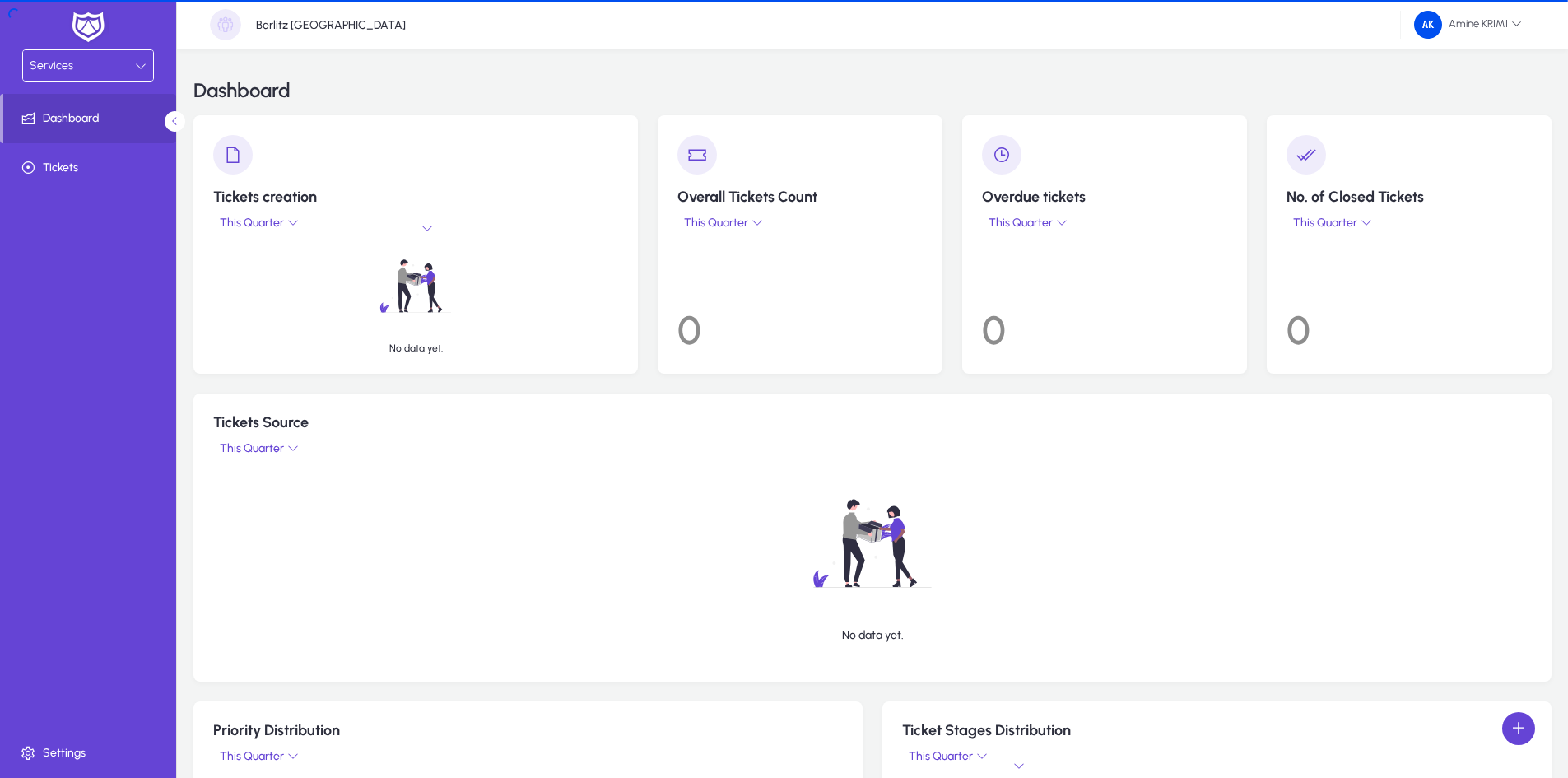
click at [88, 62] on div "Services" at bounding box center [82, 66] width 105 height 22
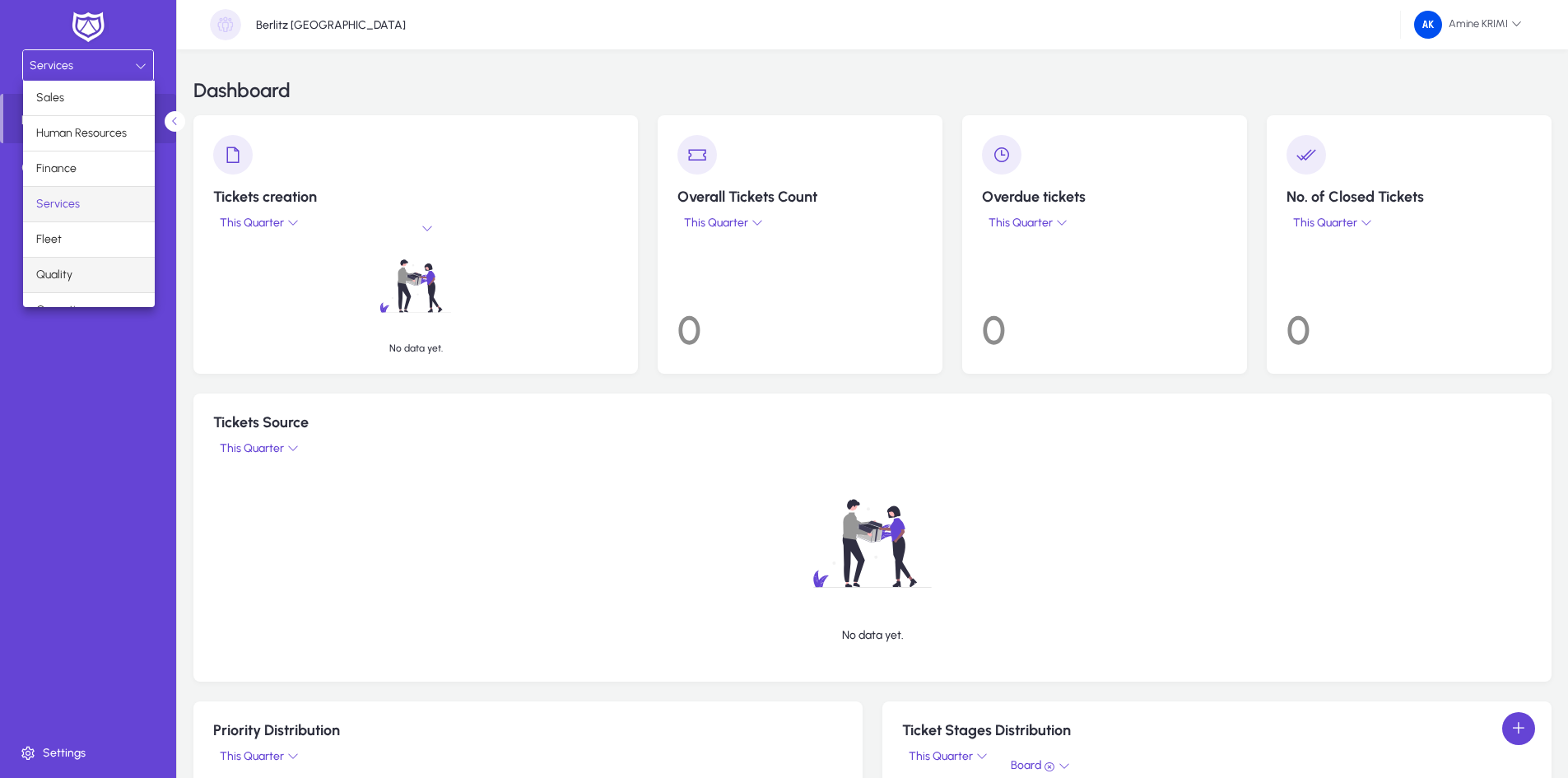
scroll to position [56, 0]
click at [98, 257] on mat-option "Operations" at bounding box center [89, 255] width 132 height 35
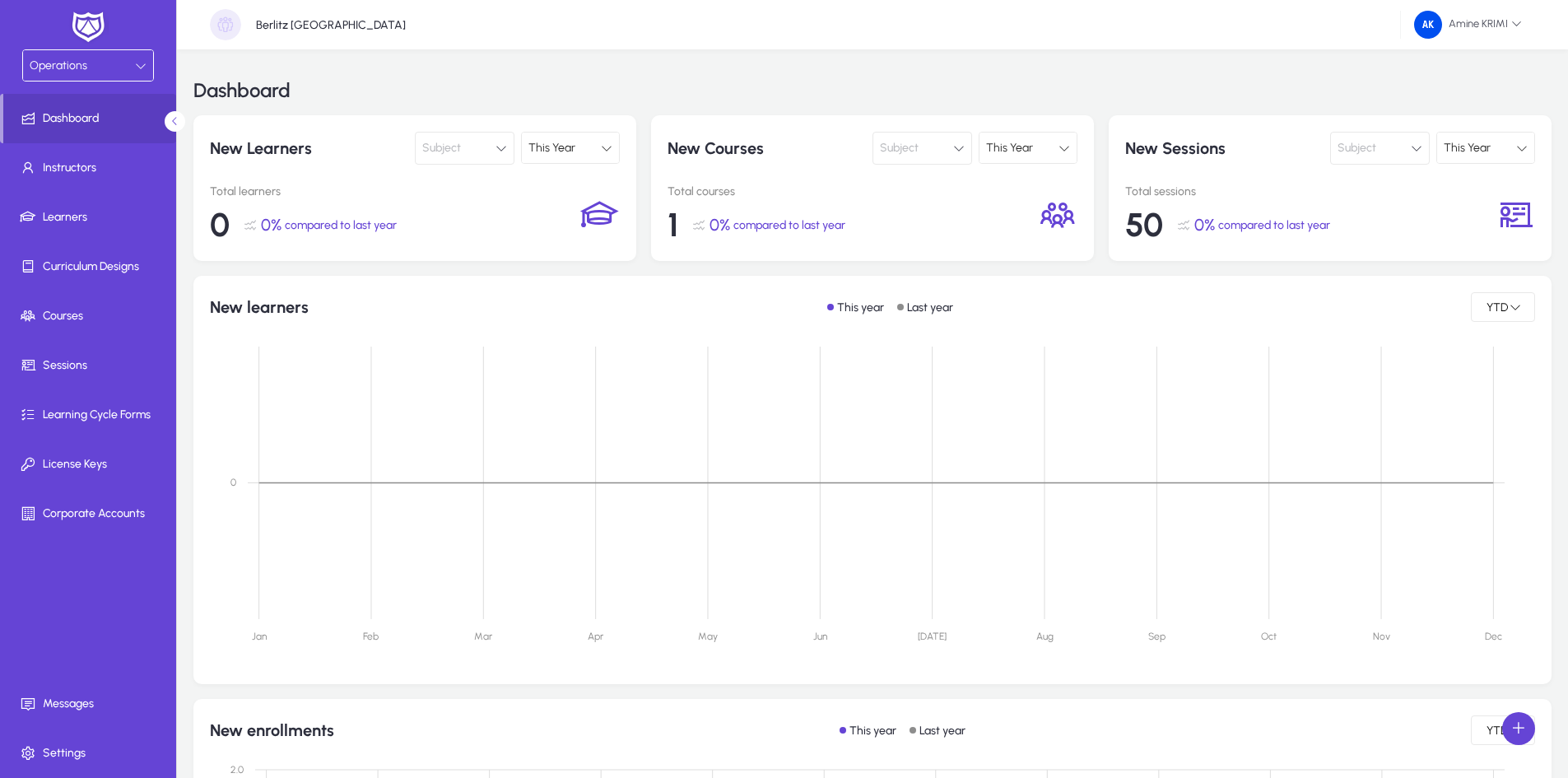
click at [98, 74] on div "Operations" at bounding box center [82, 66] width 105 height 22
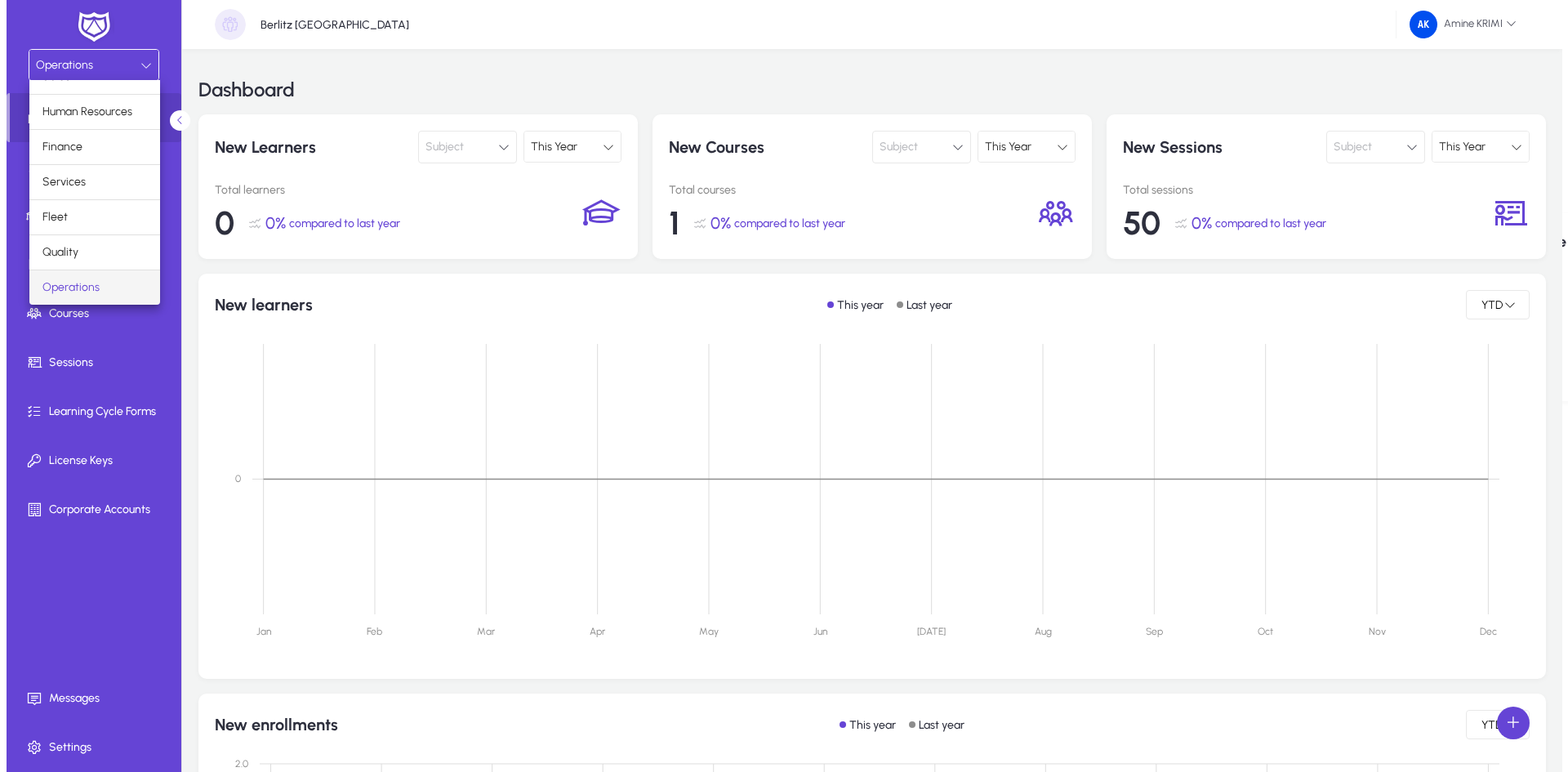
scroll to position [55, 0]
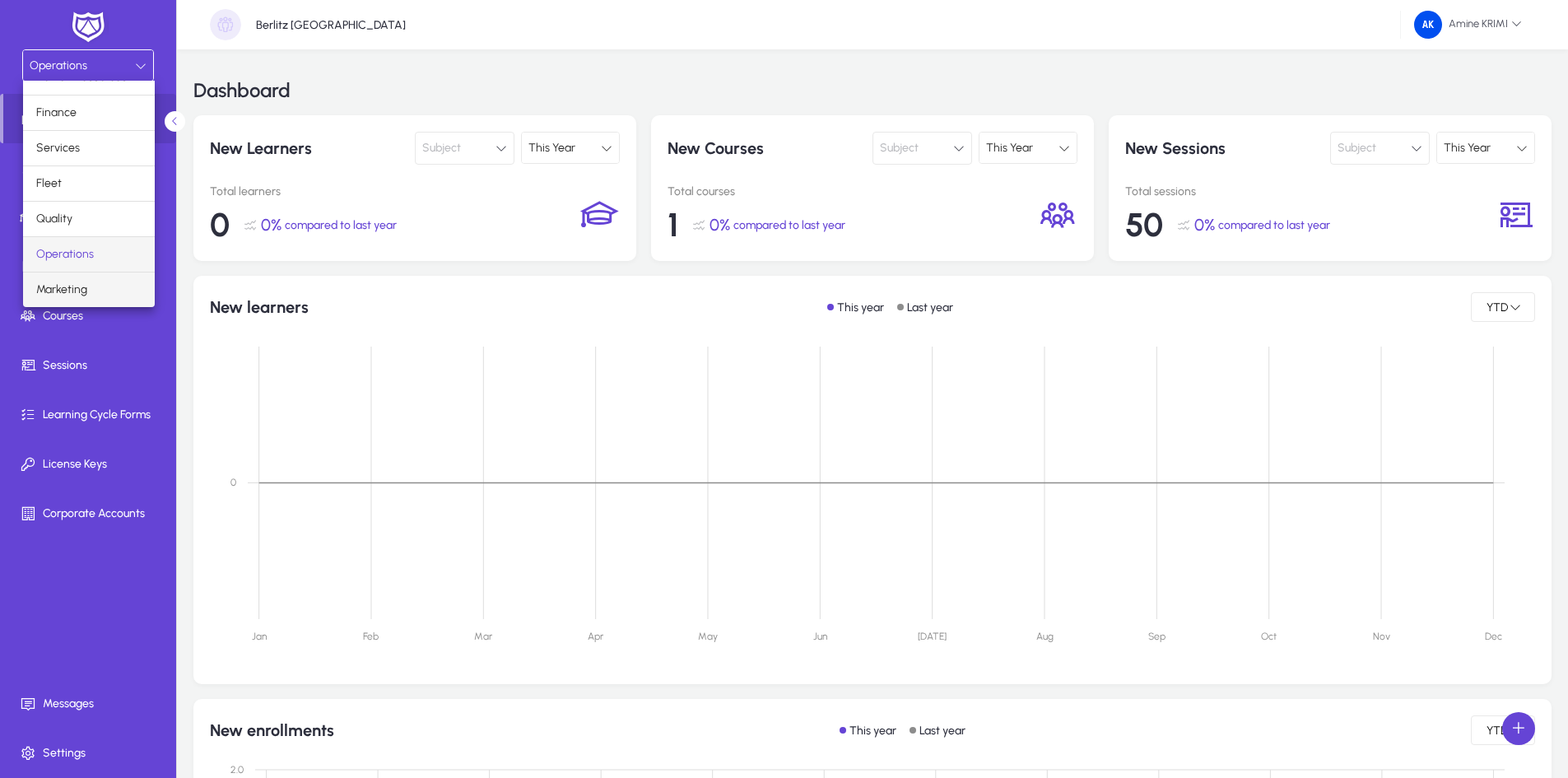
click at [93, 289] on mat-option "Marketing" at bounding box center [89, 290] width 132 height 35
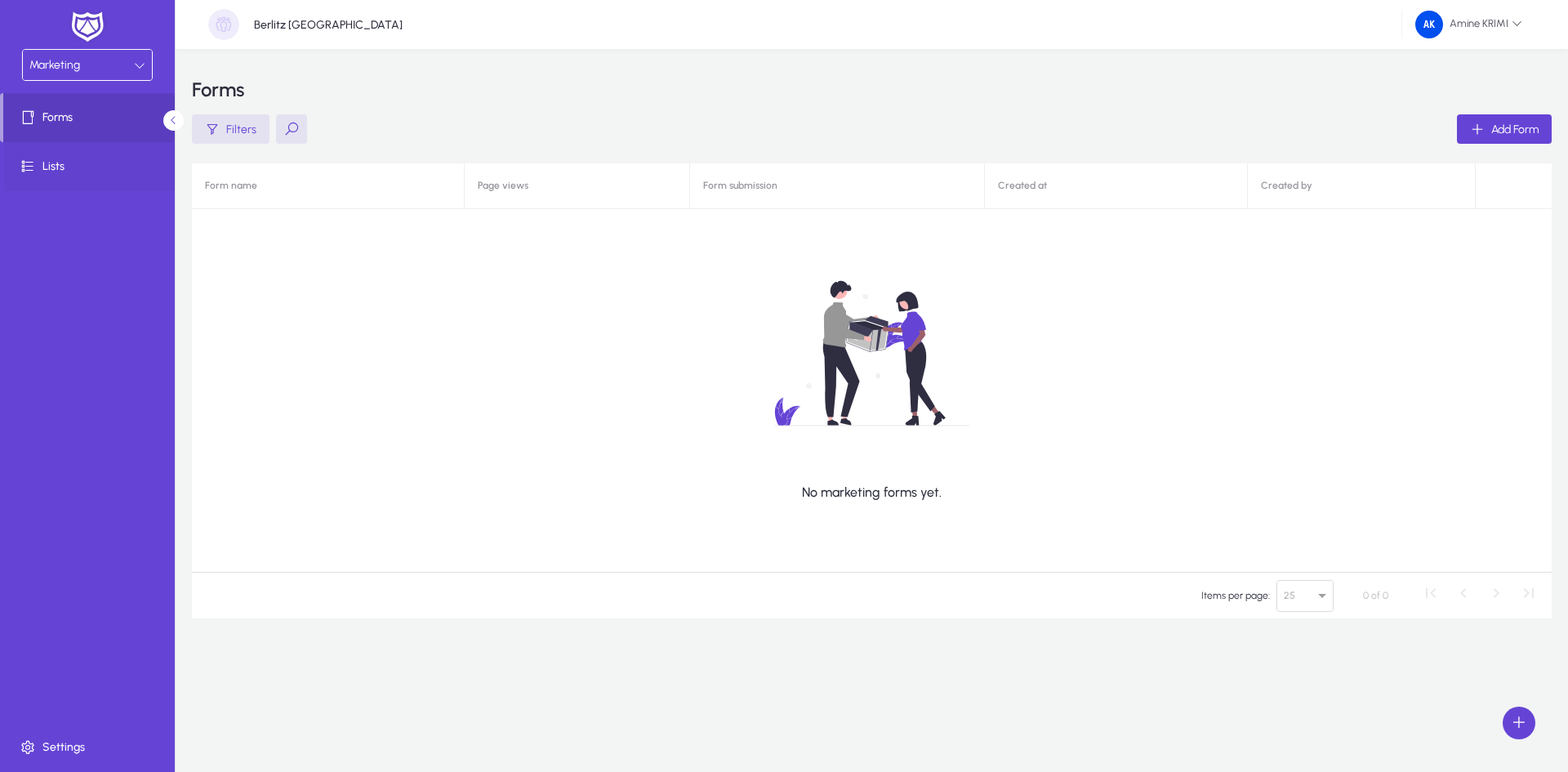
click at [96, 177] on span at bounding box center [91, 166] width 175 height 40
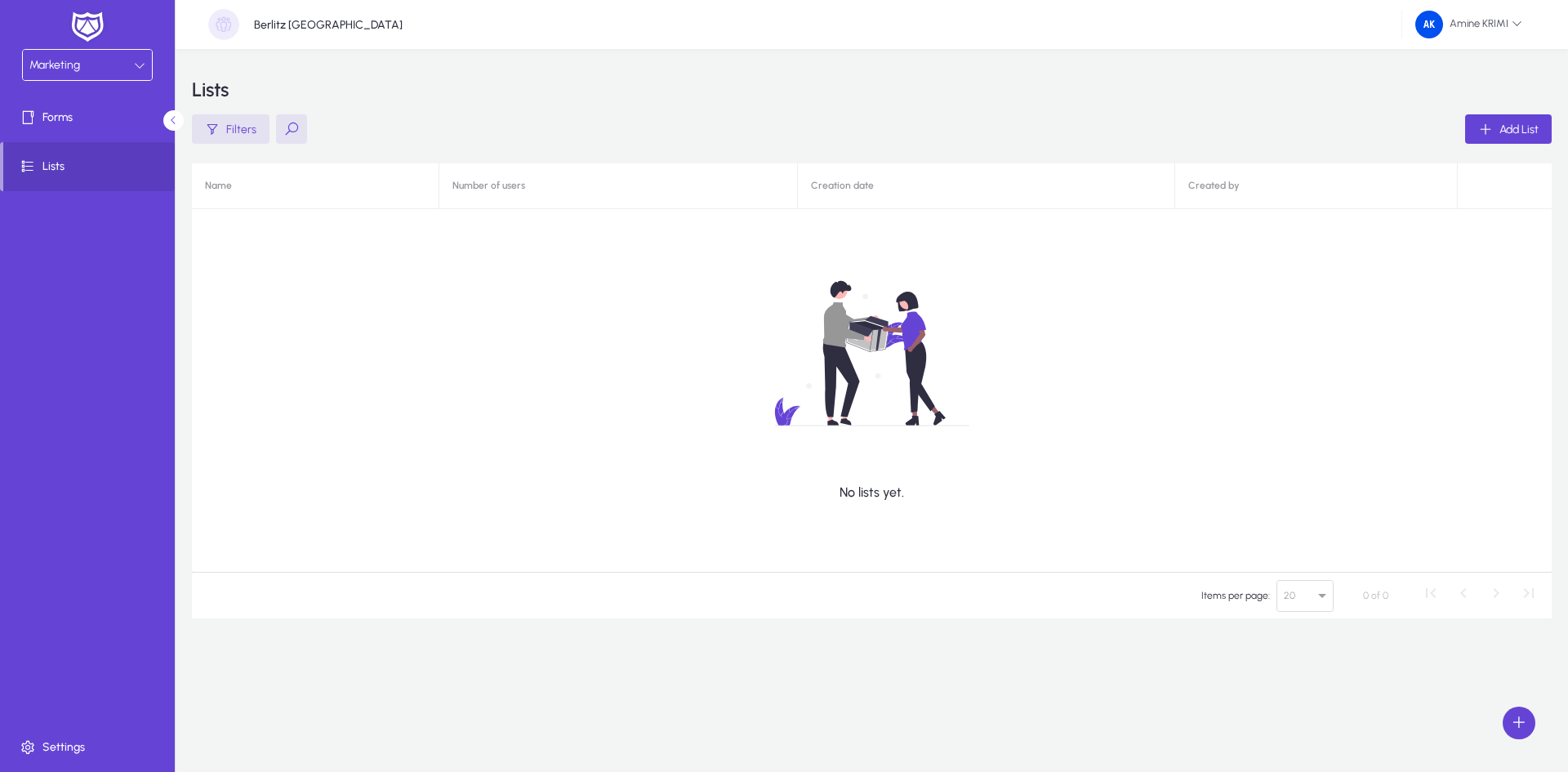
click at [116, 67] on div "Marketing" at bounding box center [82, 65] width 105 height 21
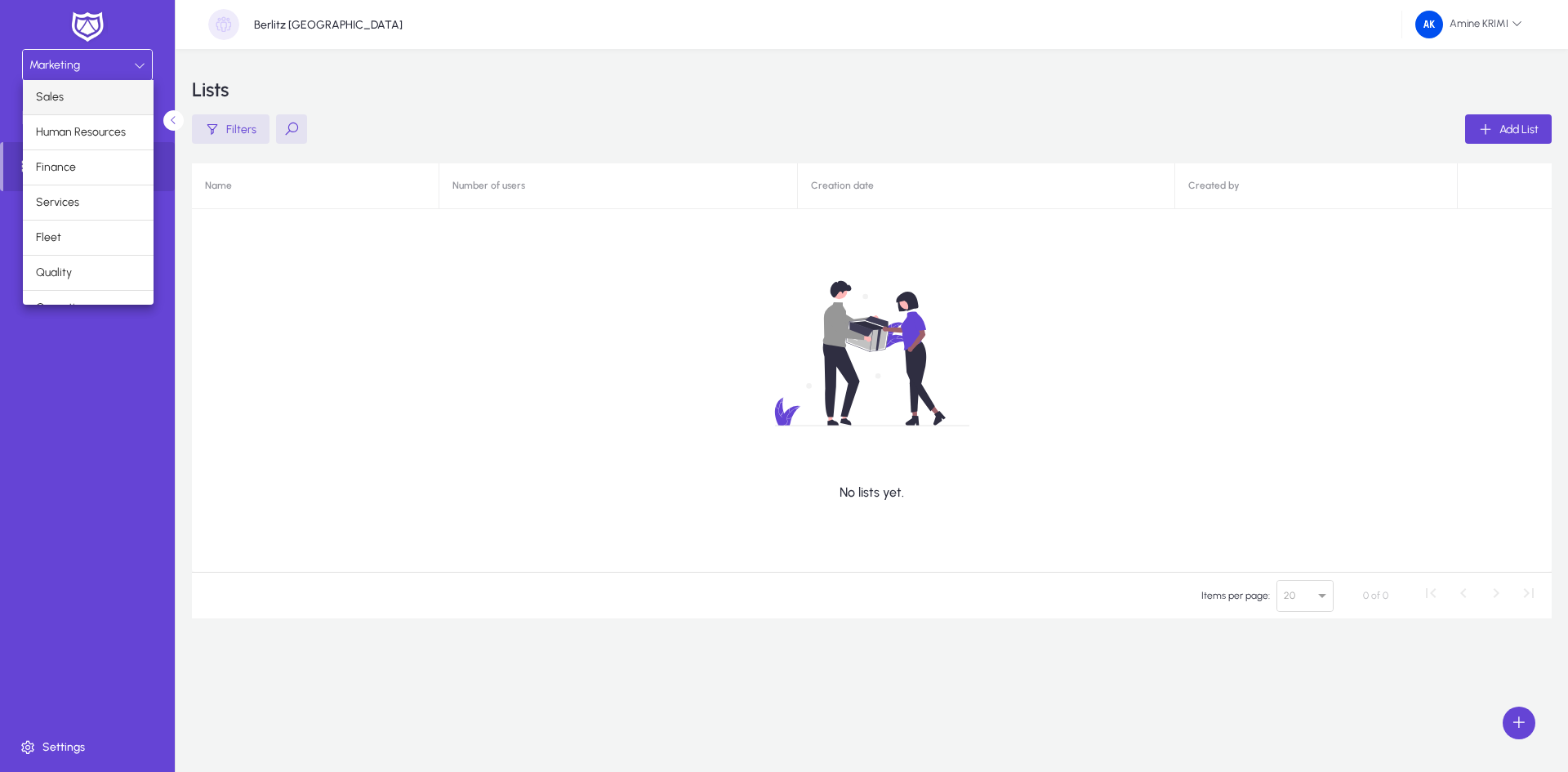
click at [93, 100] on mat-option "Sales" at bounding box center [88, 97] width 131 height 35
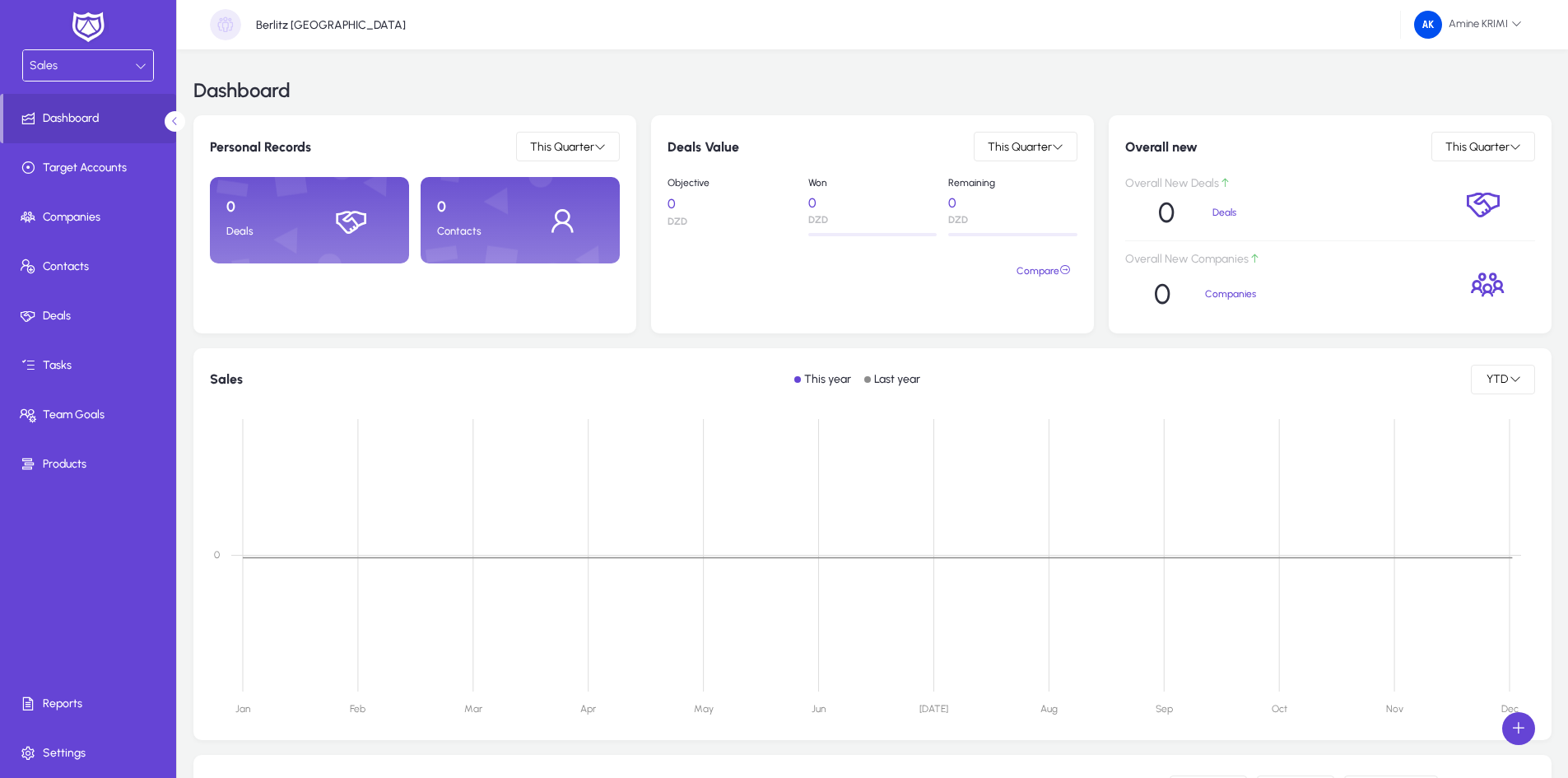
click at [115, 67] on div "Sales" at bounding box center [82, 66] width 105 height 22
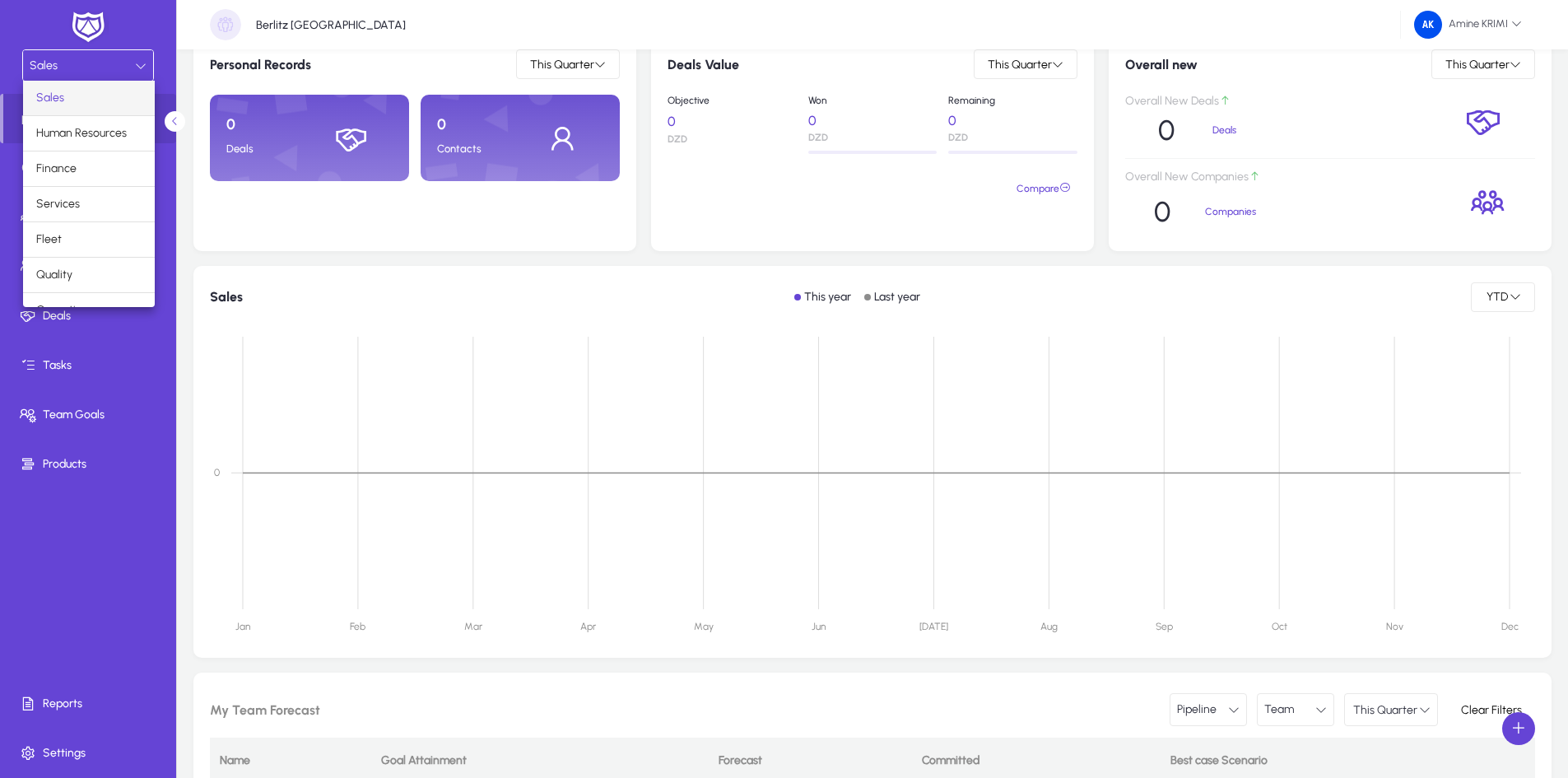
click at [161, 60] on div at bounding box center [784, 389] width 1568 height 778
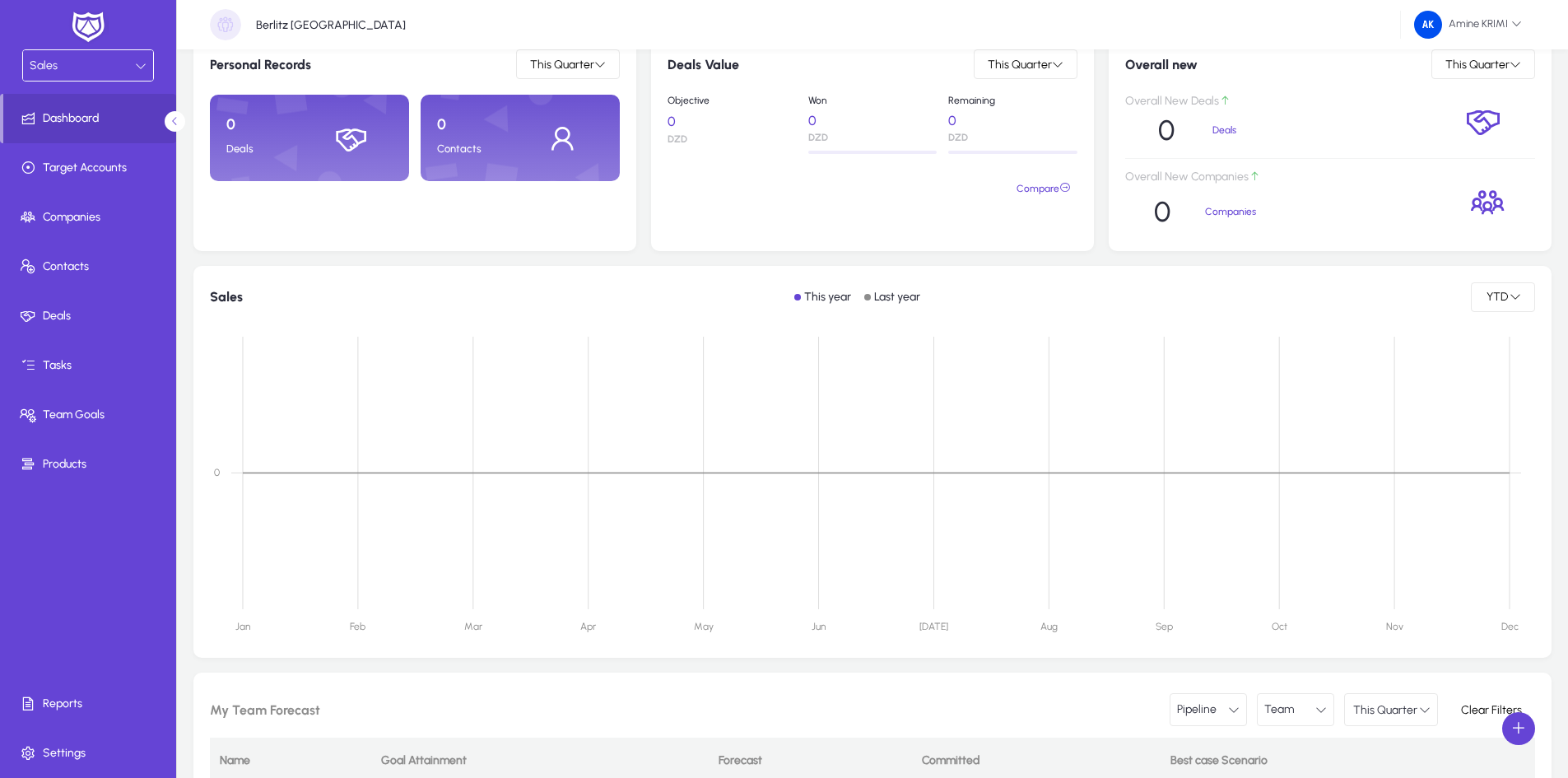
click at [263, 24] on p "Berlitz [GEOGRAPHIC_DATA]" at bounding box center [330, 25] width 149 height 14
click at [1514, 32] on span "Amine KRIMI" at bounding box center [1468, 25] width 108 height 28
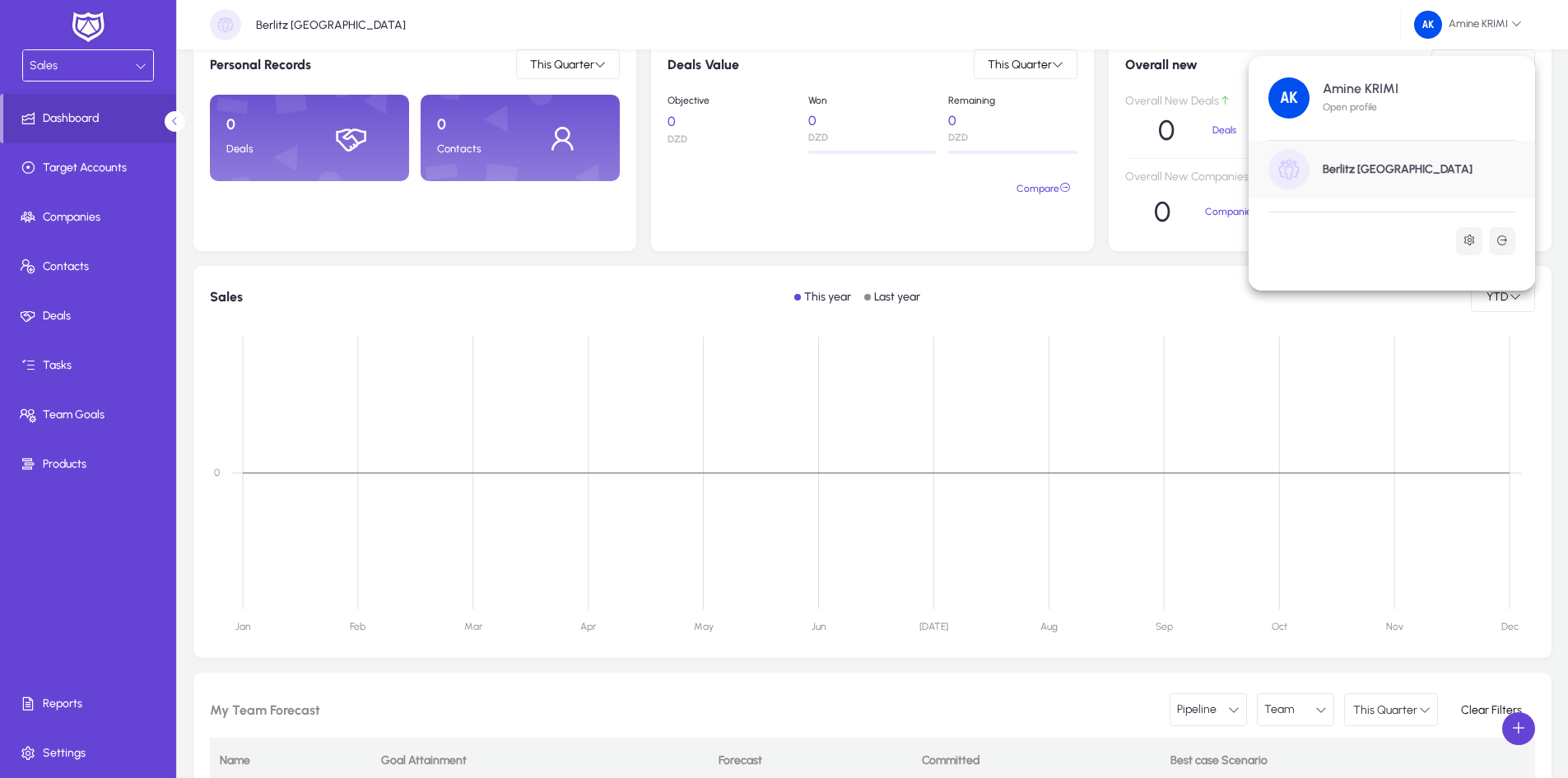
click at [1496, 31] on div at bounding box center [784, 389] width 1568 height 778
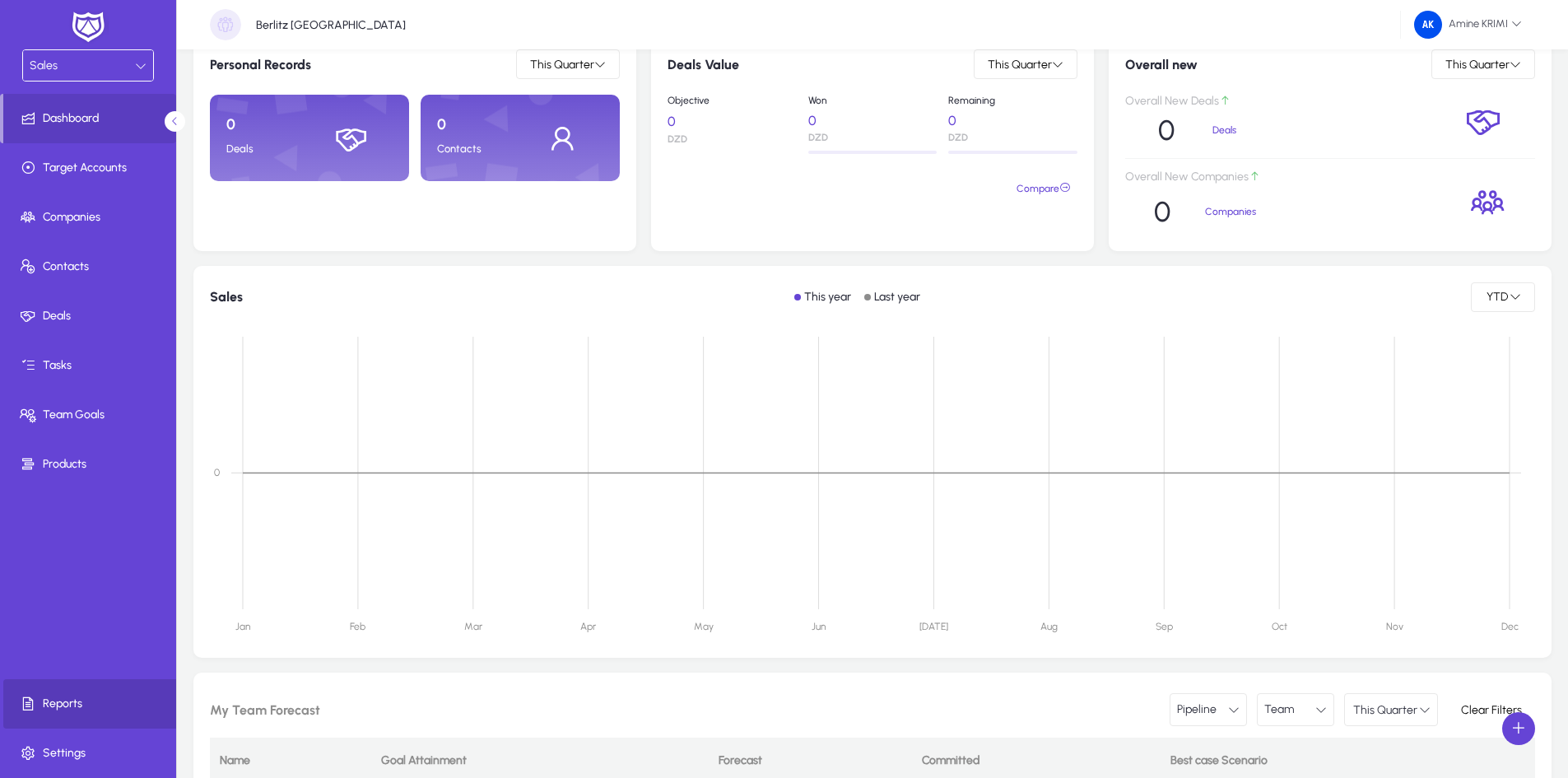
click at [79, 699] on span "Reports" at bounding box center [91, 704] width 176 height 17
